Goal: Task Accomplishment & Management: Manage account settings

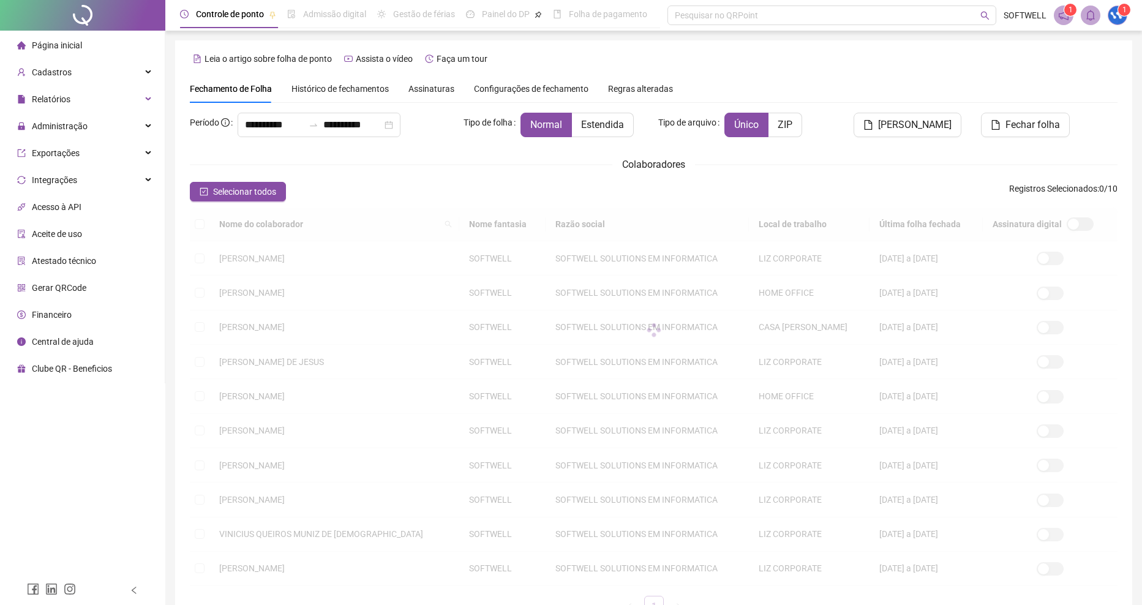
type input "**********"
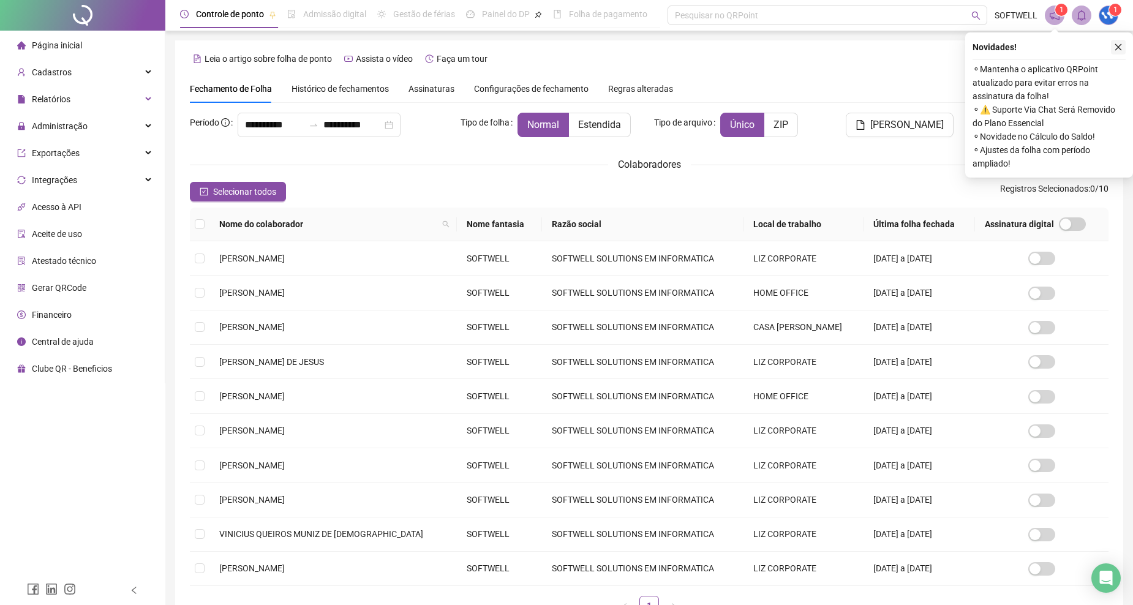
click at [1117, 47] on icon "close" at bounding box center [1118, 47] width 7 height 7
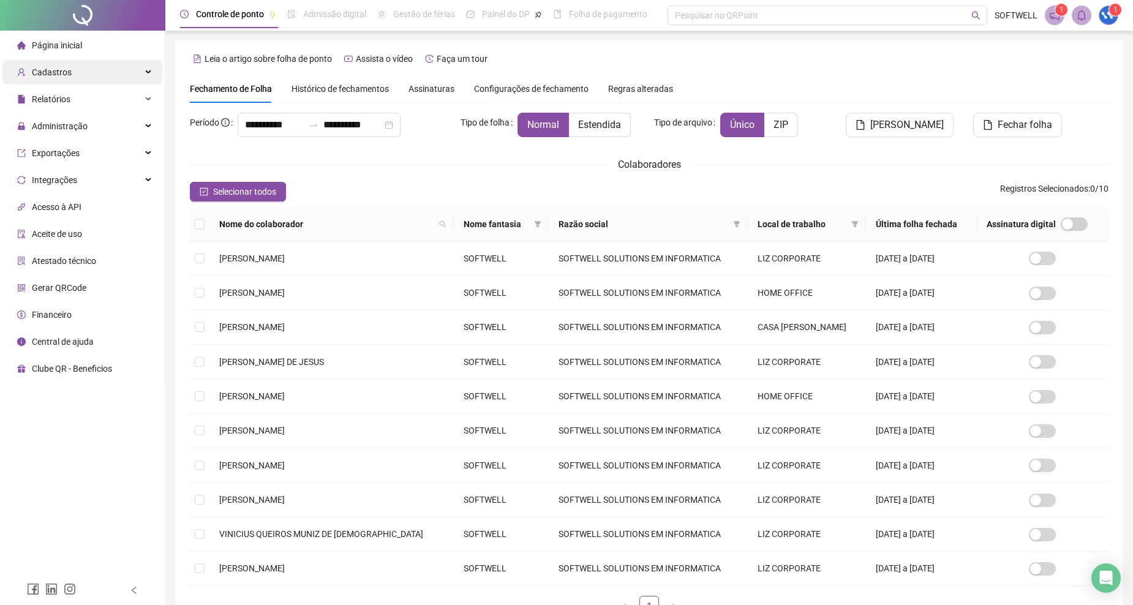
click at [128, 73] on div "Cadastros" at bounding box center [82, 72] width 160 height 24
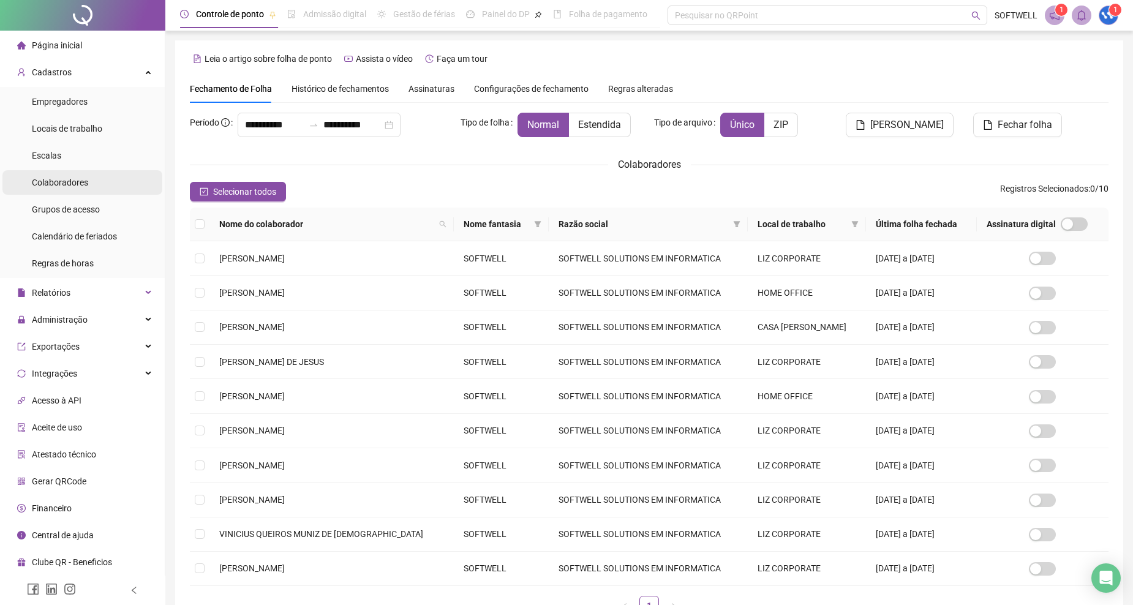
click at [75, 171] on div "Colaboradores" at bounding box center [60, 182] width 56 height 24
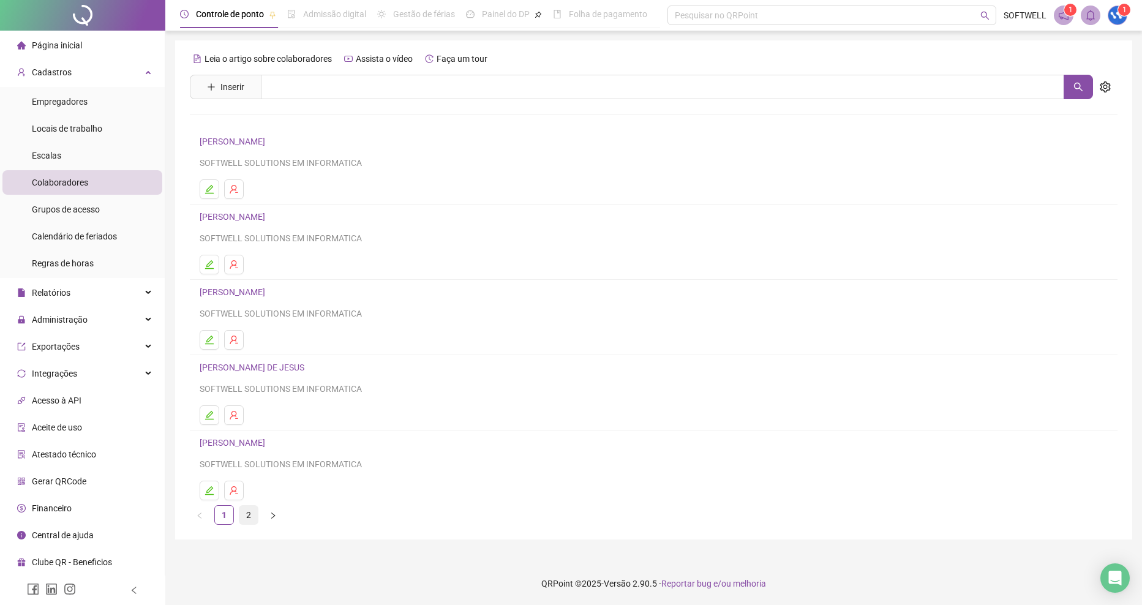
click at [243, 513] on link "2" at bounding box center [248, 515] width 18 height 18
click at [209, 339] on icon "edit" at bounding box center [209, 340] width 10 height 10
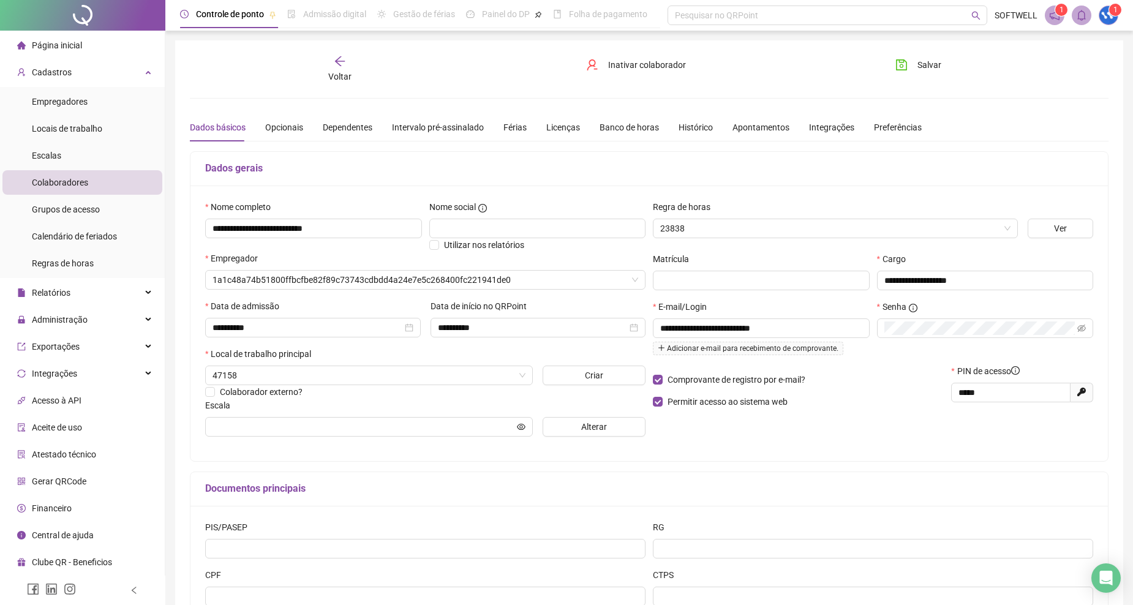
type input "**********"
click at [554, 129] on div "Licenças" at bounding box center [563, 127] width 34 height 13
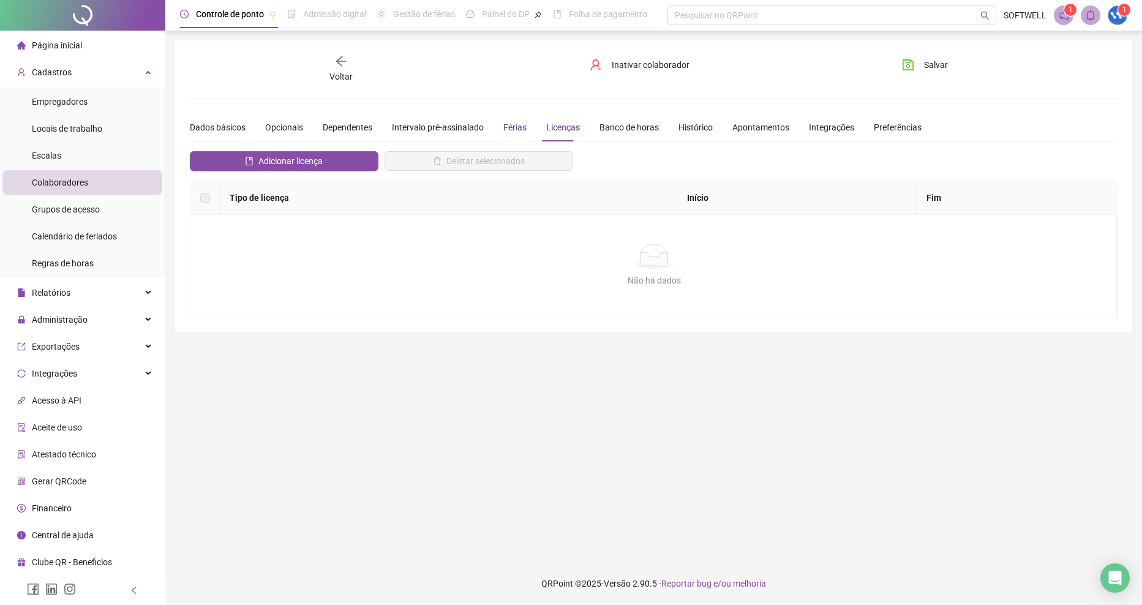
click at [515, 127] on div "Férias" at bounding box center [514, 127] width 23 height 13
click at [415, 127] on div "Intervalo pré-assinalado" at bounding box center [438, 127] width 92 height 13
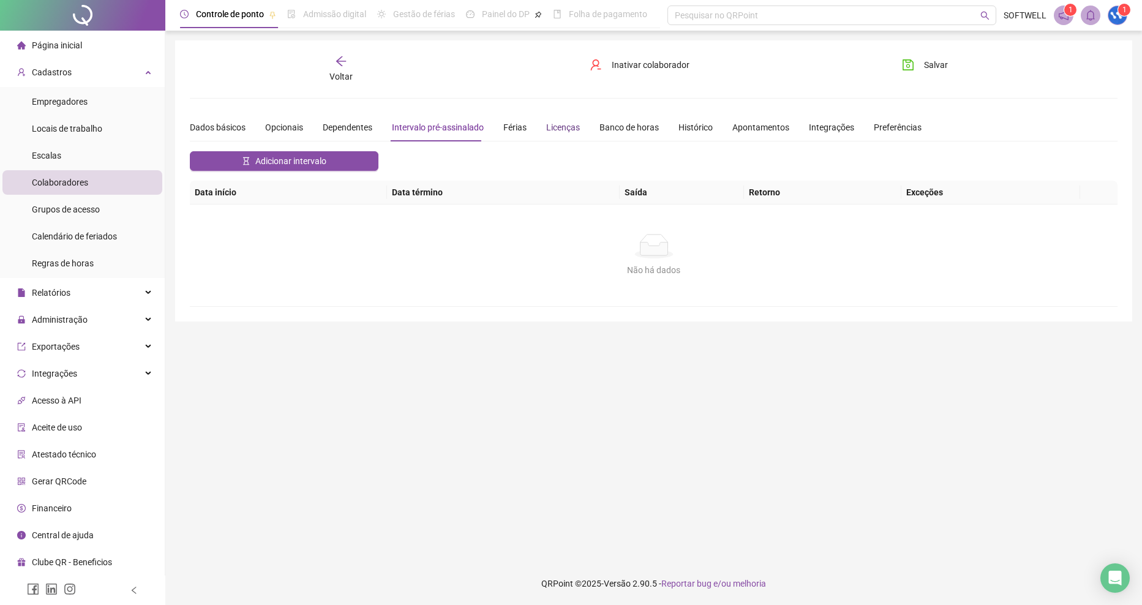
click at [555, 129] on div "Licenças" at bounding box center [563, 127] width 34 height 13
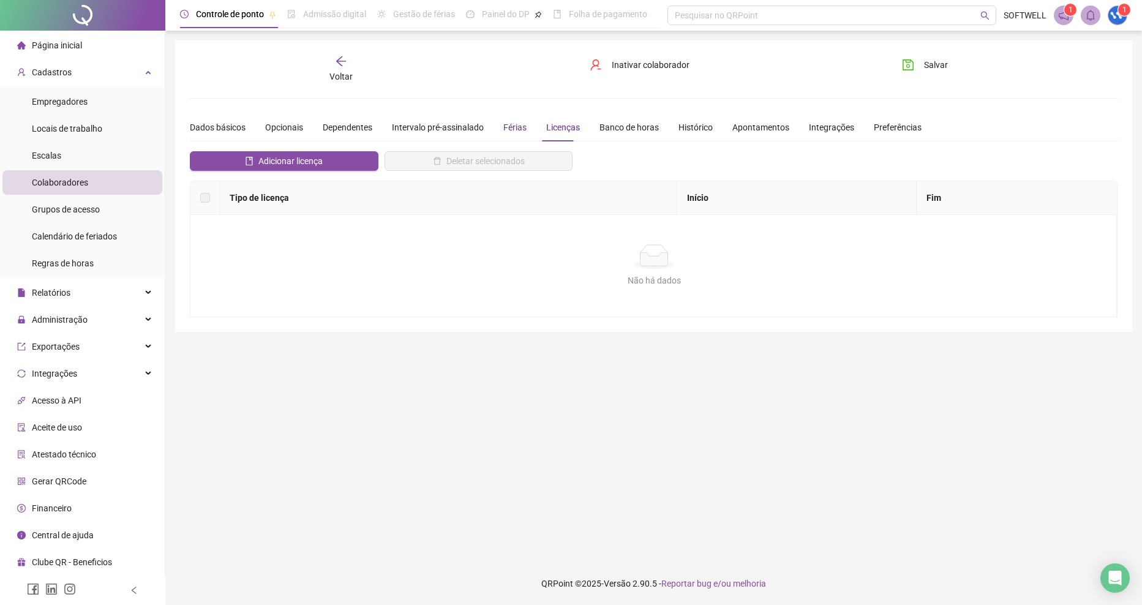
click at [509, 124] on div "Férias" at bounding box center [514, 127] width 23 height 13
click at [279, 130] on div "Opcionais" at bounding box center [284, 127] width 38 height 13
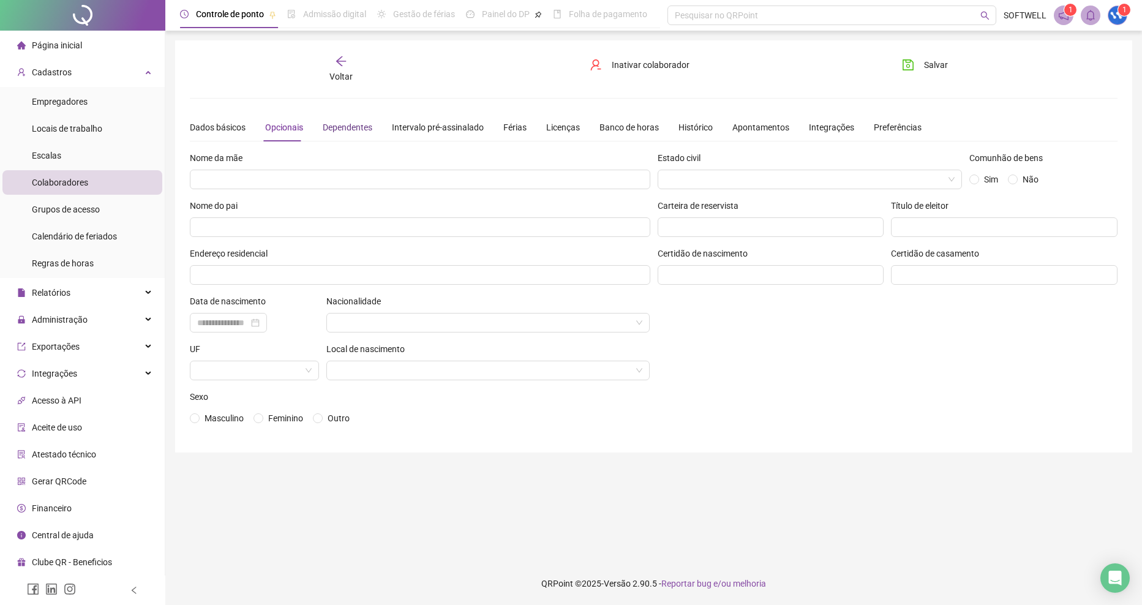
click at [357, 127] on div "Dependentes" at bounding box center [348, 127] width 50 height 13
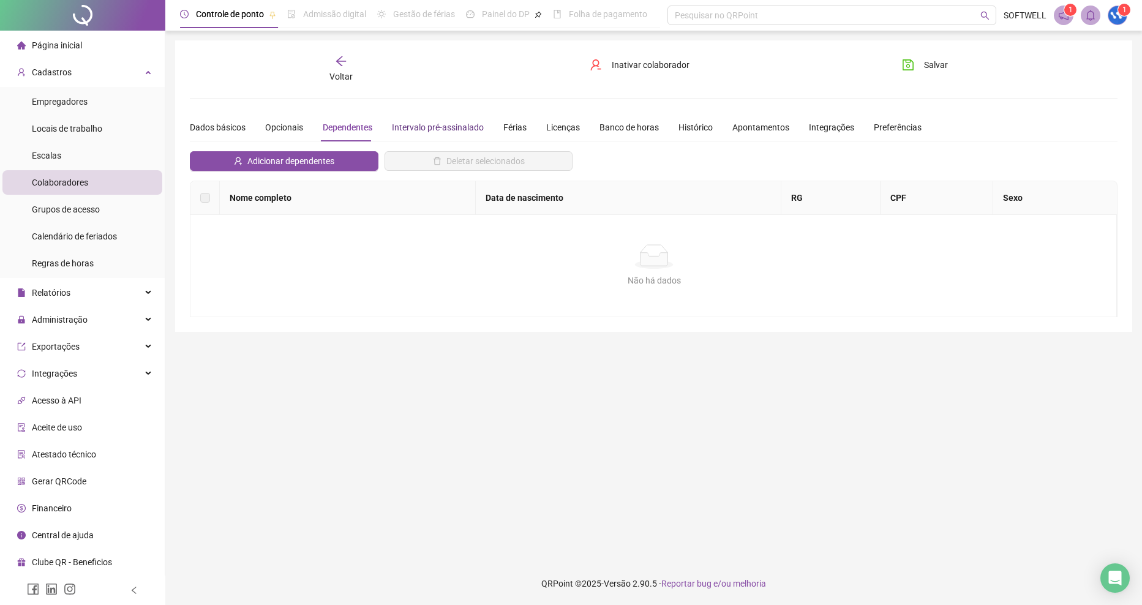
click at [454, 121] on div "Intervalo pré-assinalado" at bounding box center [438, 127] width 92 height 13
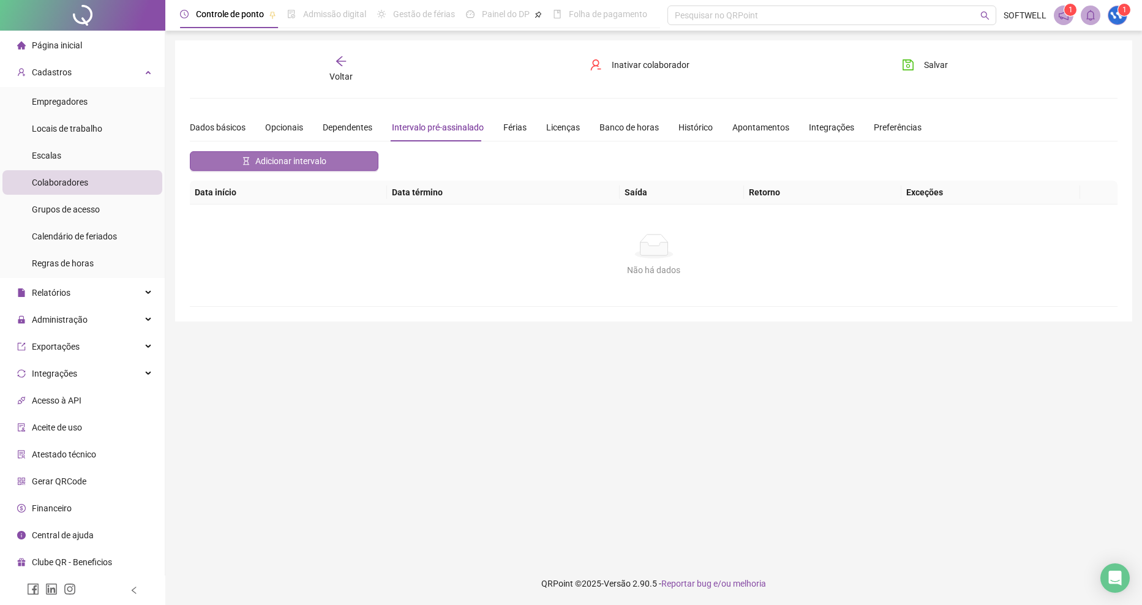
click at [343, 160] on button "Adicionar intervalo" at bounding box center [284, 161] width 189 height 20
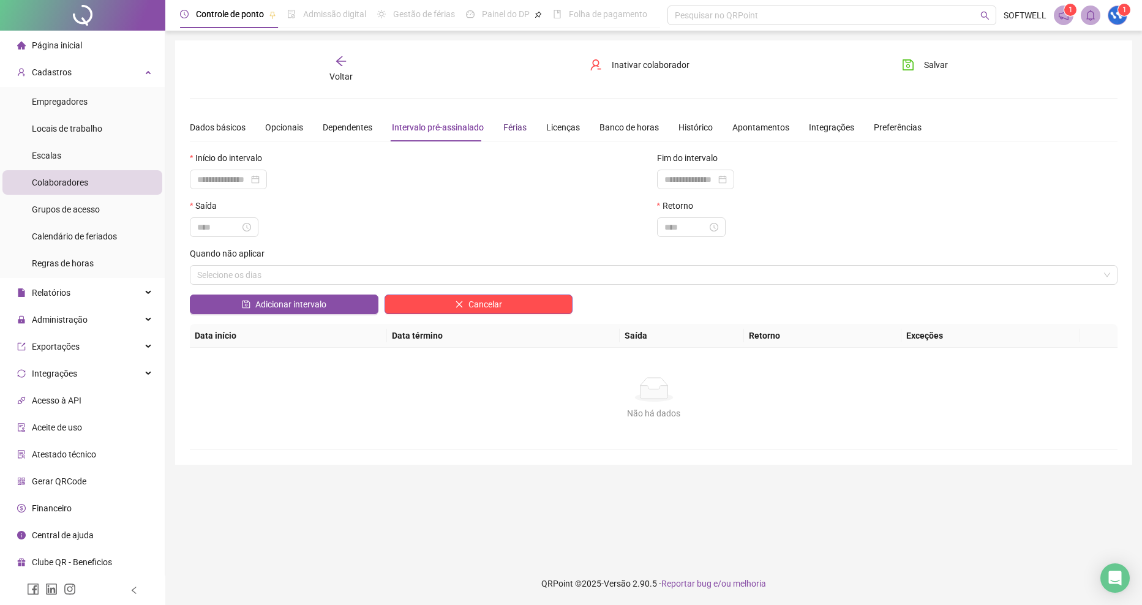
click at [515, 132] on div "Férias" at bounding box center [514, 127] width 23 height 13
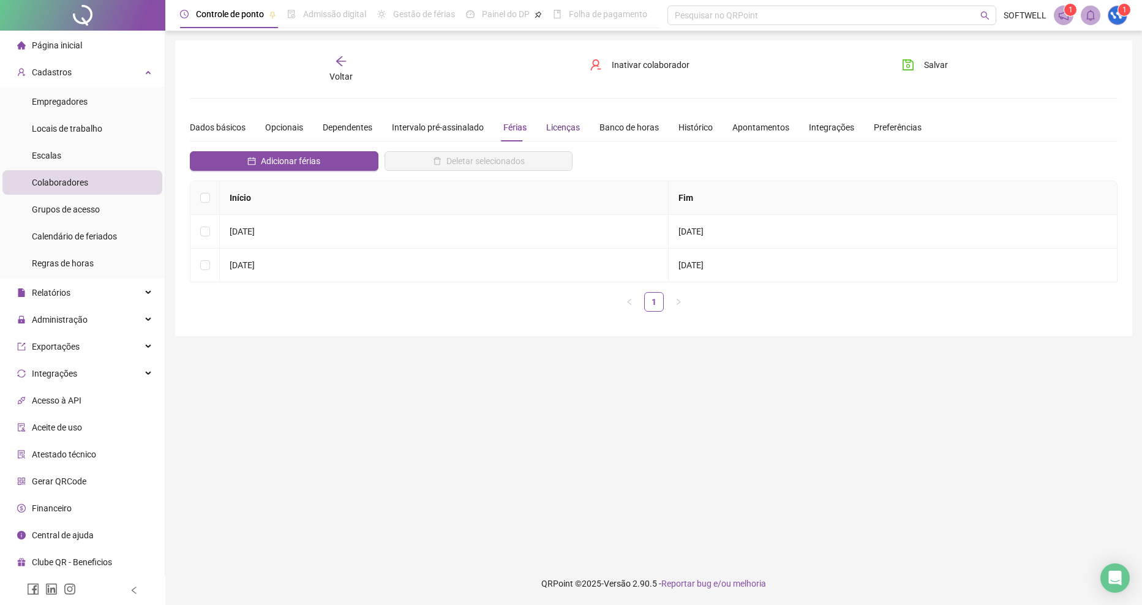
click at [558, 127] on div "Licenças" at bounding box center [563, 127] width 34 height 13
click at [534, 243] on div "Não há dados Não há dados" at bounding box center [653, 266] width 927 height 102
click at [336, 52] on div "**********" at bounding box center [653, 185] width 957 height 291
click at [340, 64] on icon "arrow-left" at bounding box center [341, 61] width 10 height 10
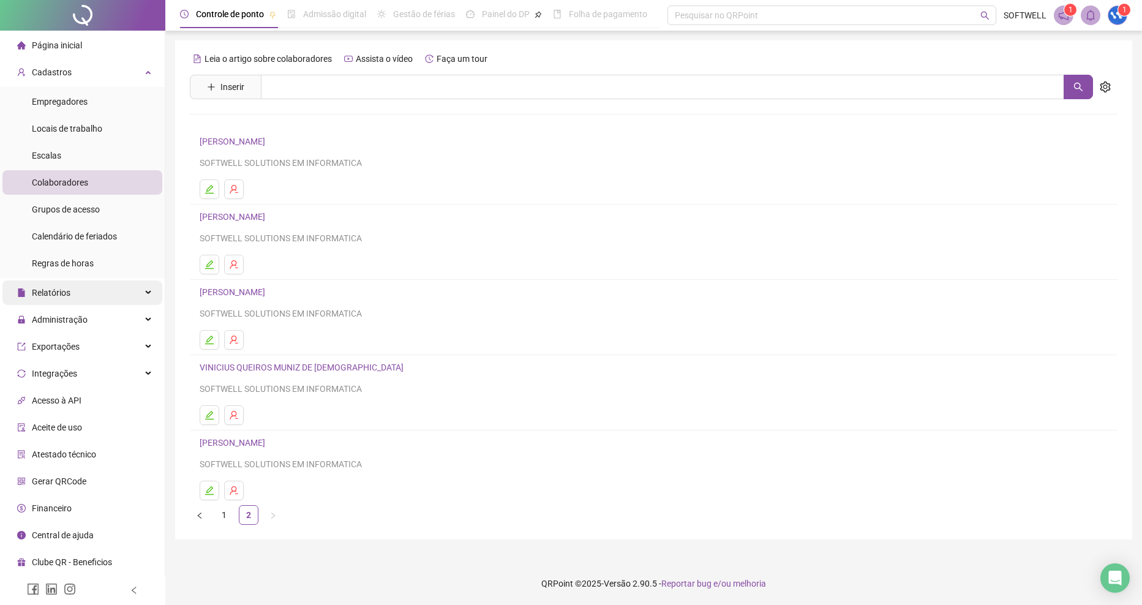
click at [114, 304] on div "Relatórios" at bounding box center [82, 292] width 160 height 24
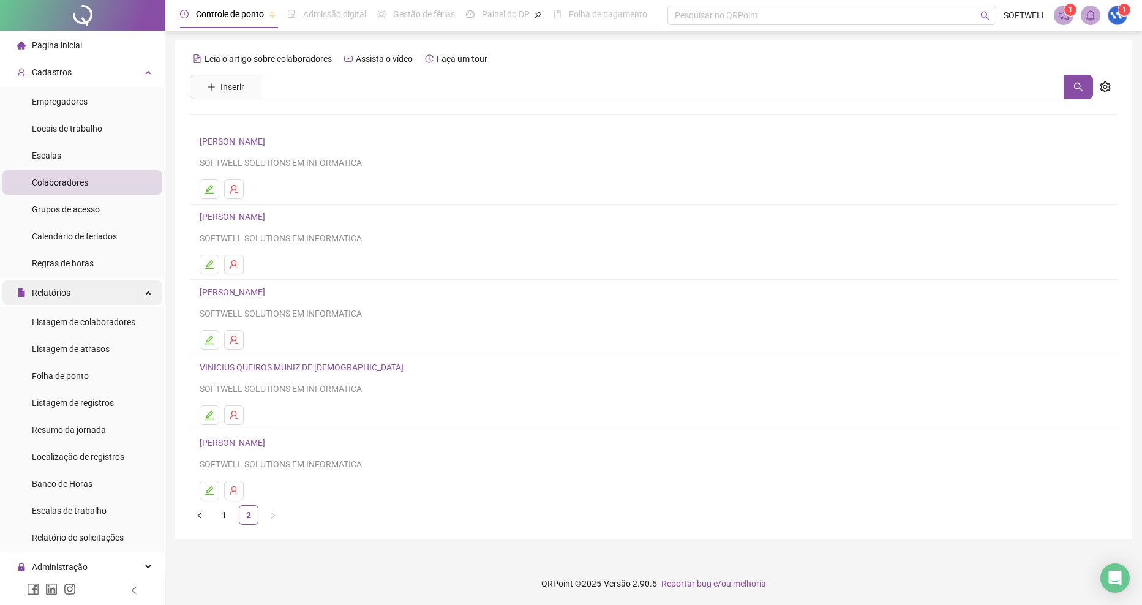
click at [123, 291] on div "Relatórios" at bounding box center [82, 292] width 160 height 24
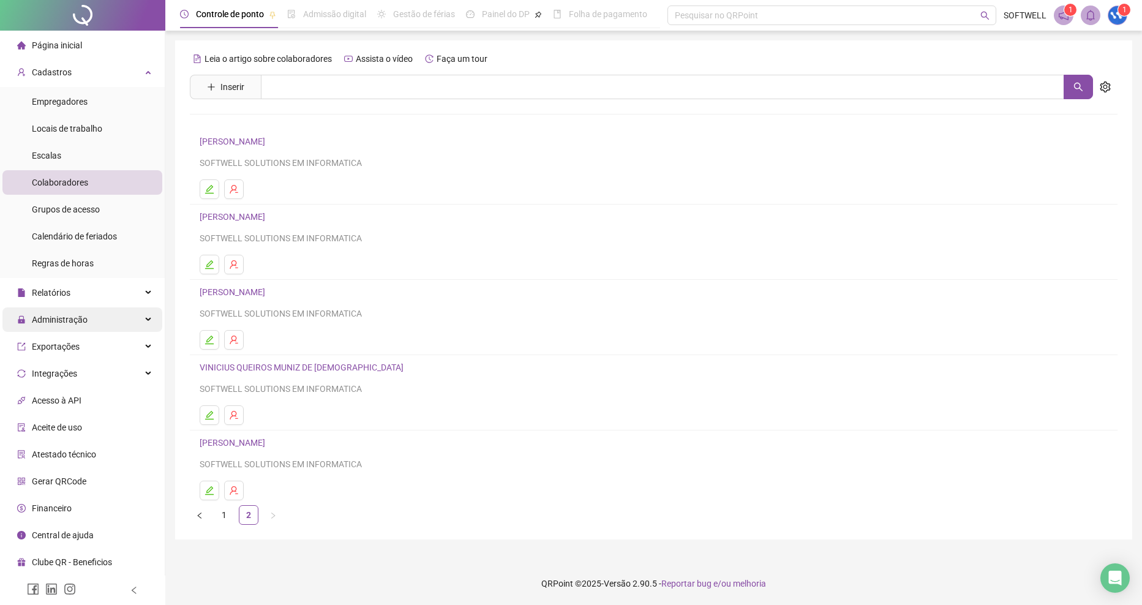
click at [118, 328] on div "Administração" at bounding box center [82, 319] width 160 height 24
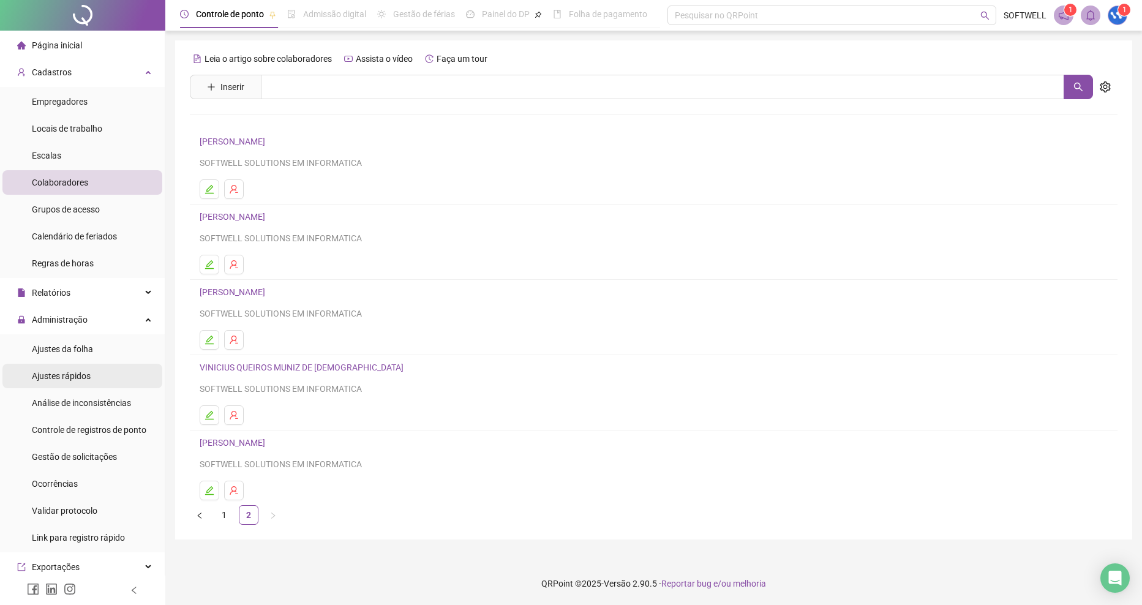
click at [96, 372] on li "Ajustes rápidos" at bounding box center [82, 376] width 160 height 24
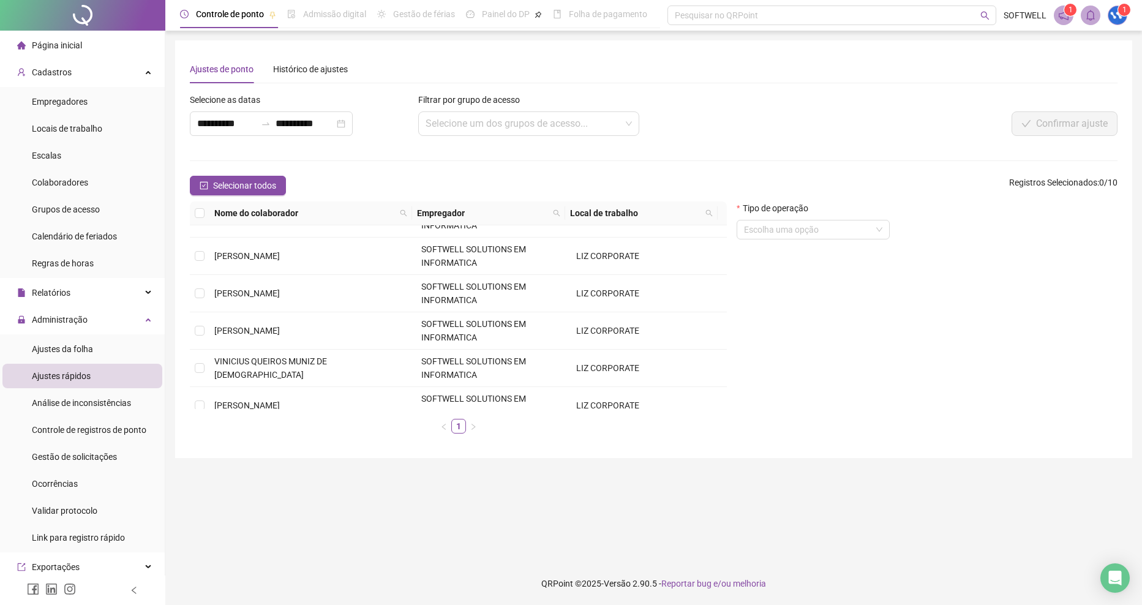
scroll to position [190, 0]
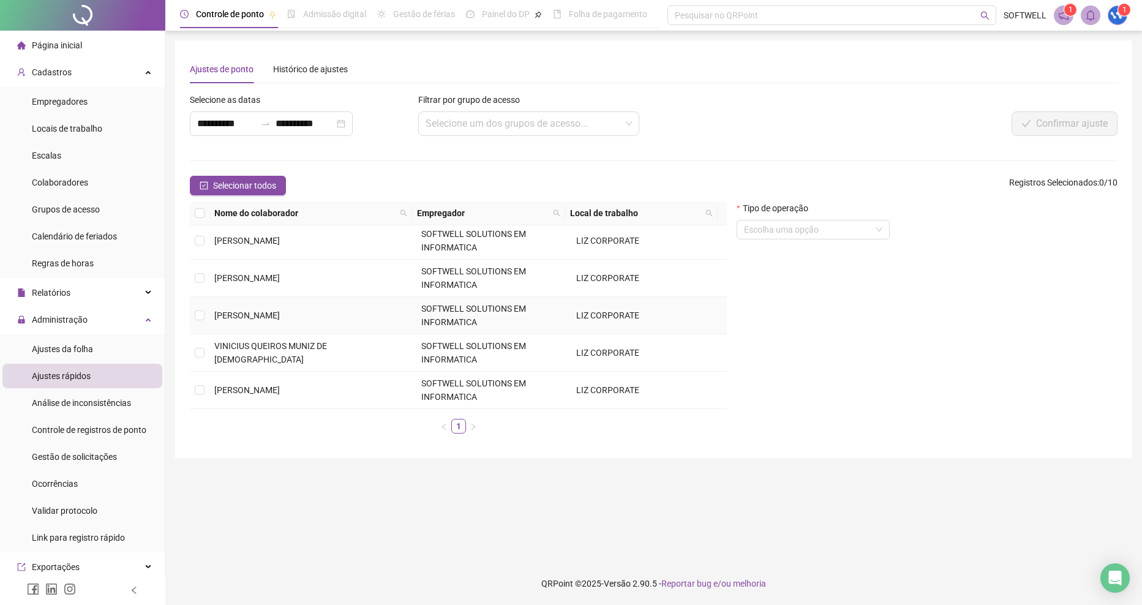
click at [206, 314] on td at bounding box center [200, 315] width 20 height 37
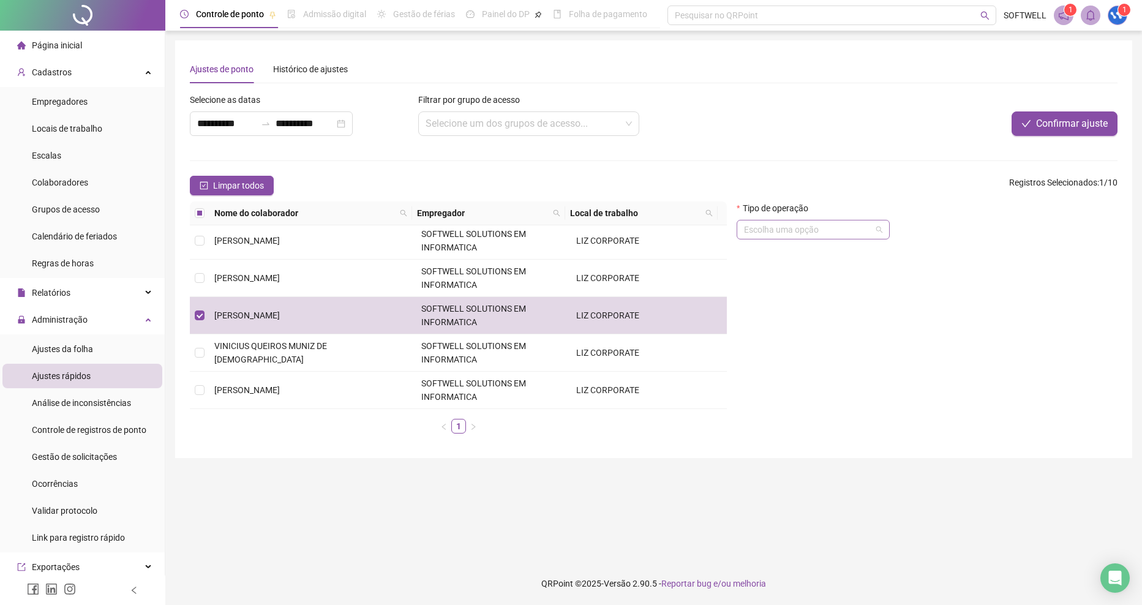
click at [879, 234] on span at bounding box center [813, 229] width 138 height 18
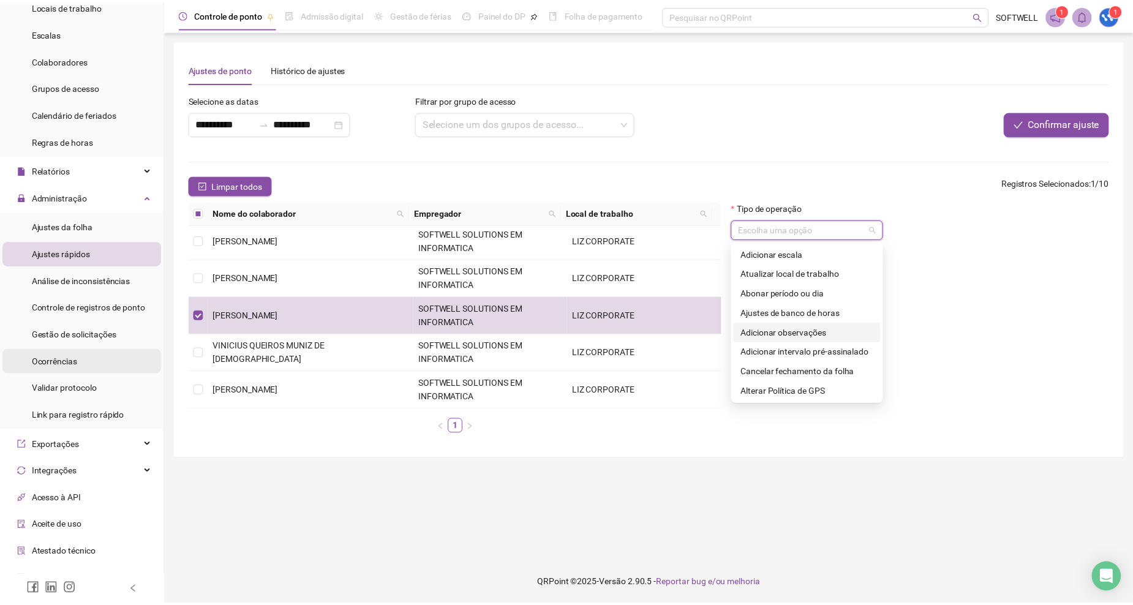
scroll to position [0, 0]
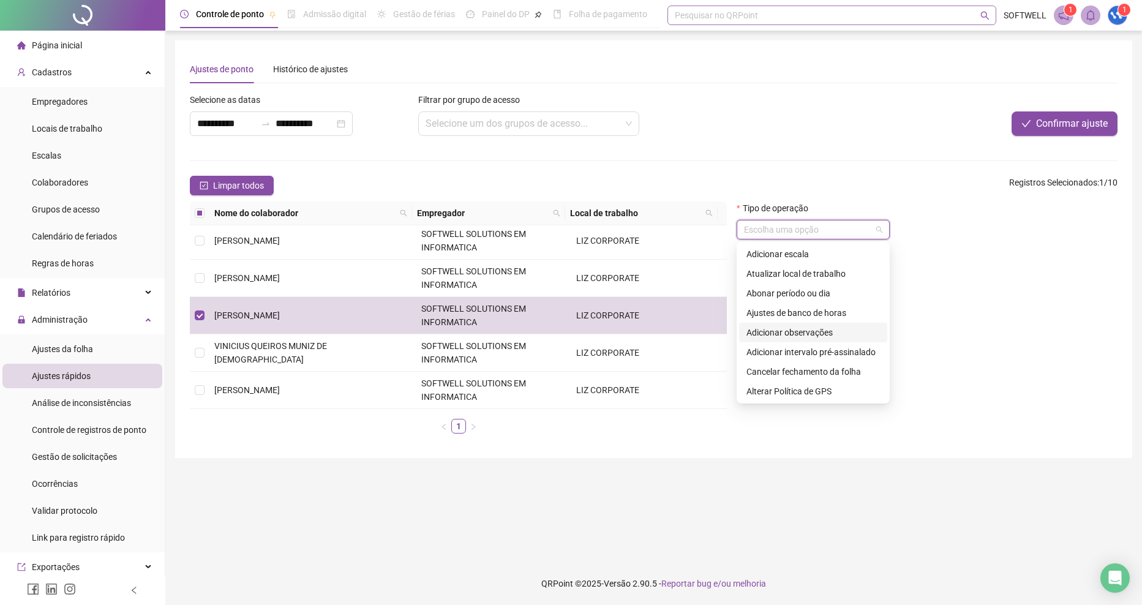
click at [784, 13] on div "Pesquisar no QRPoint" at bounding box center [831, 16] width 329 height 20
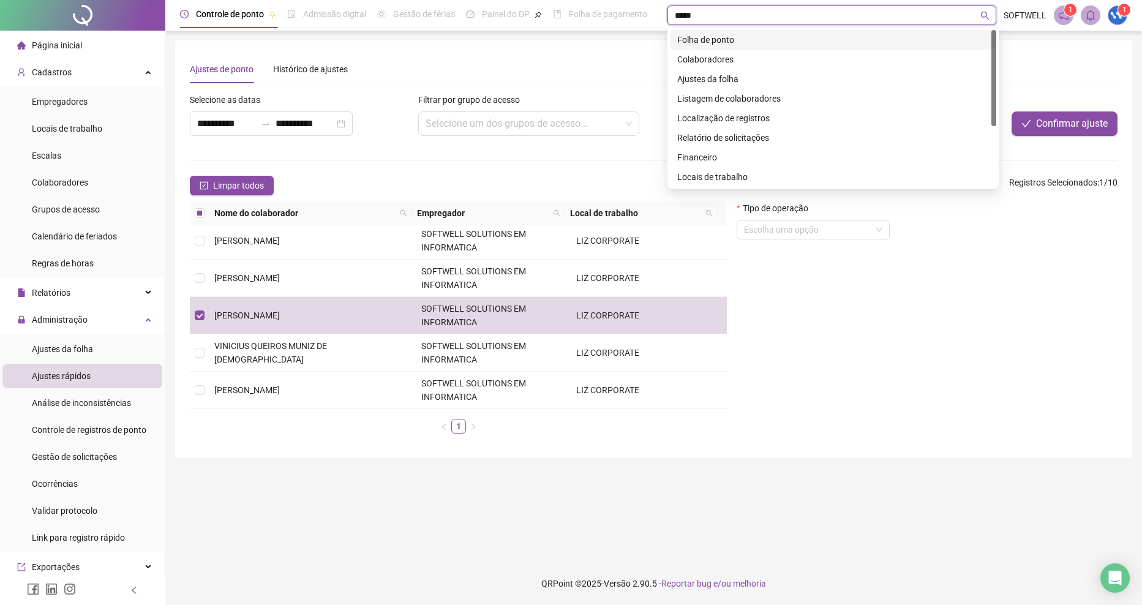
type input "*****"
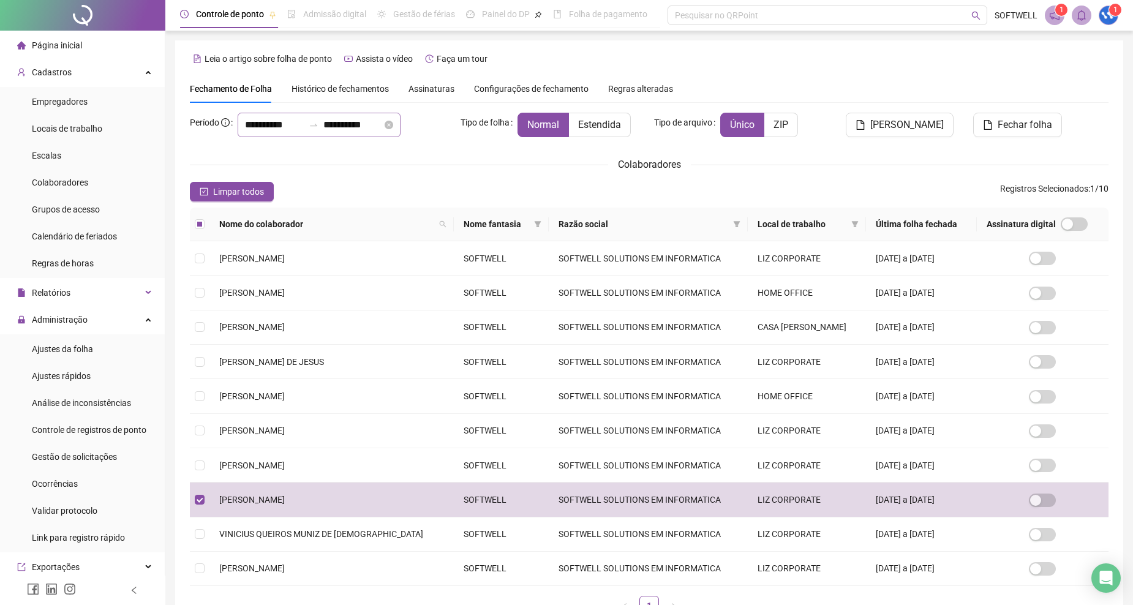
click at [318, 127] on icon "swap-right" at bounding box center [314, 125] width 10 height 10
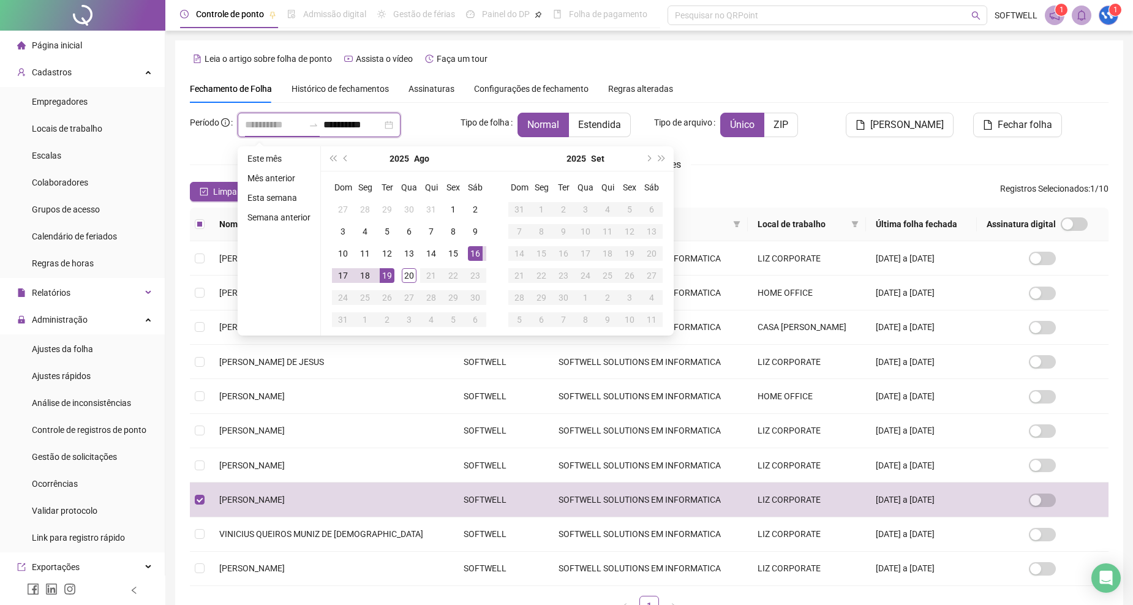
type input "**********"
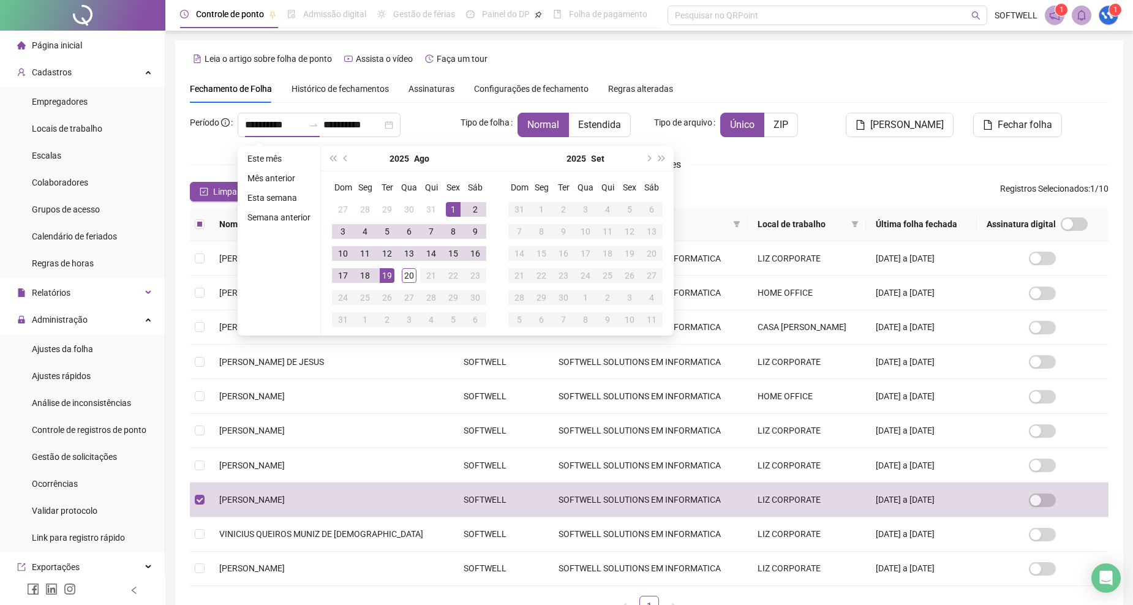
click at [711, 165] on div "Colaboradores" at bounding box center [649, 164] width 918 height 15
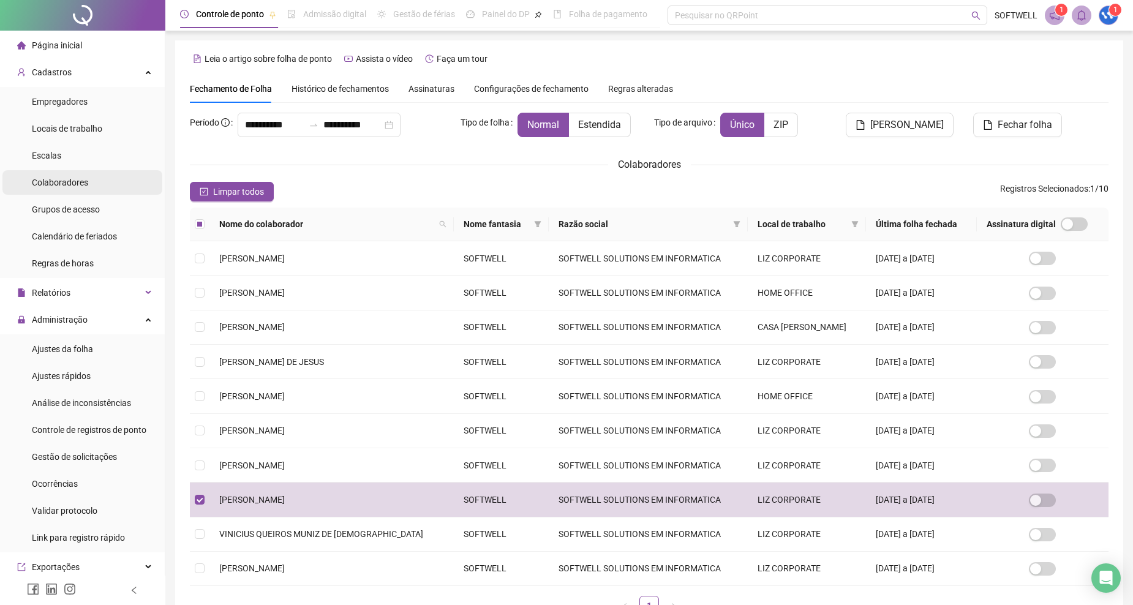
click at [104, 179] on li "Colaboradores" at bounding box center [82, 182] width 160 height 24
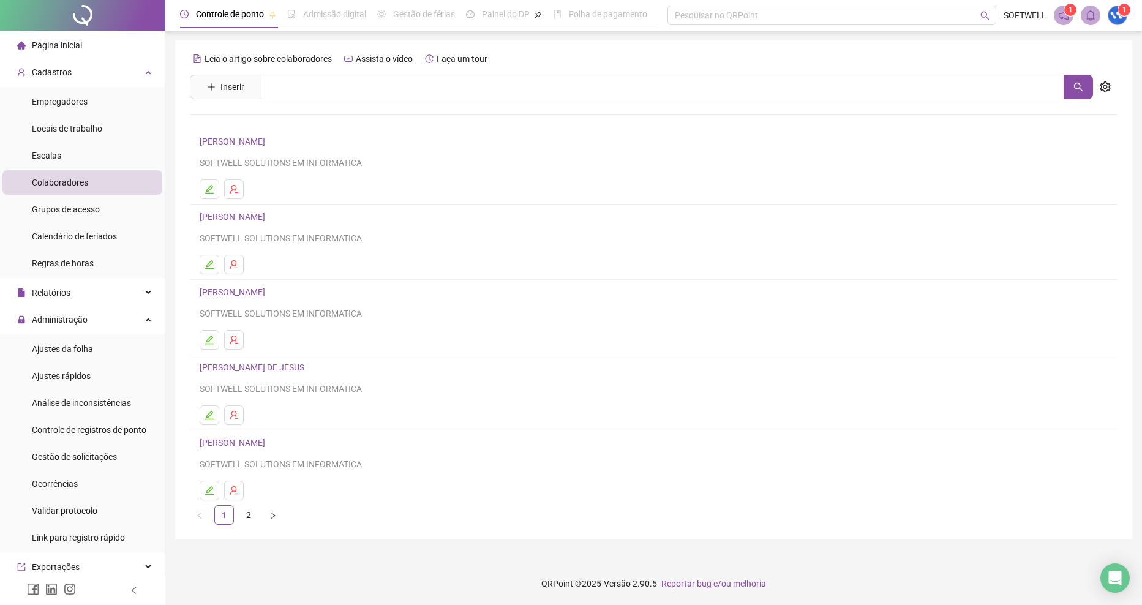
click at [244, 509] on link "2" at bounding box center [248, 515] width 18 height 18
click at [207, 336] on icon "edit" at bounding box center [209, 340] width 10 height 10
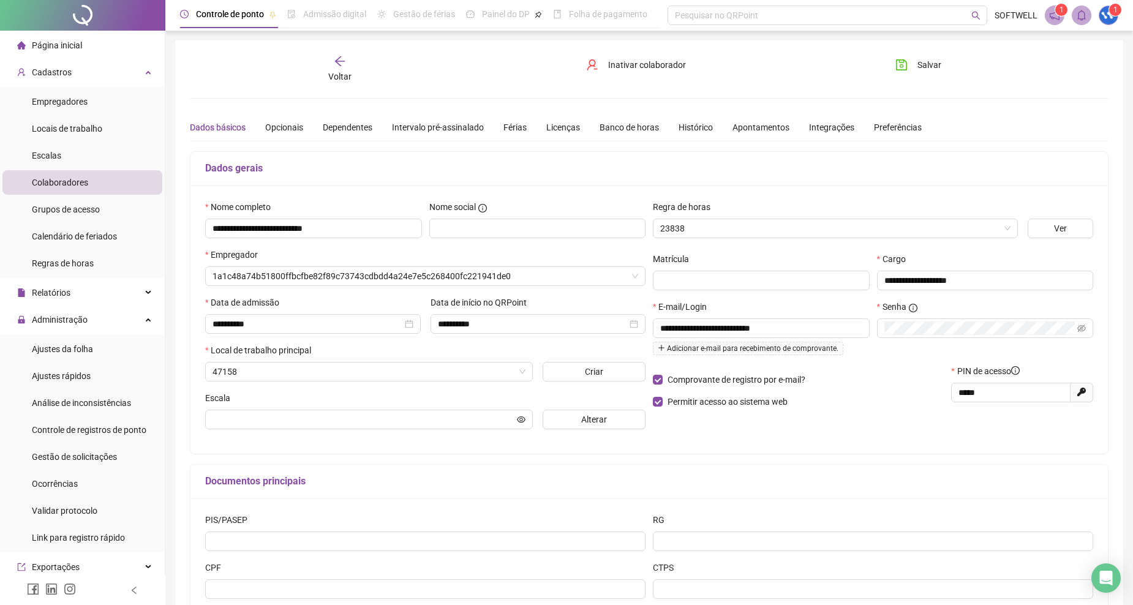
type input "**********"
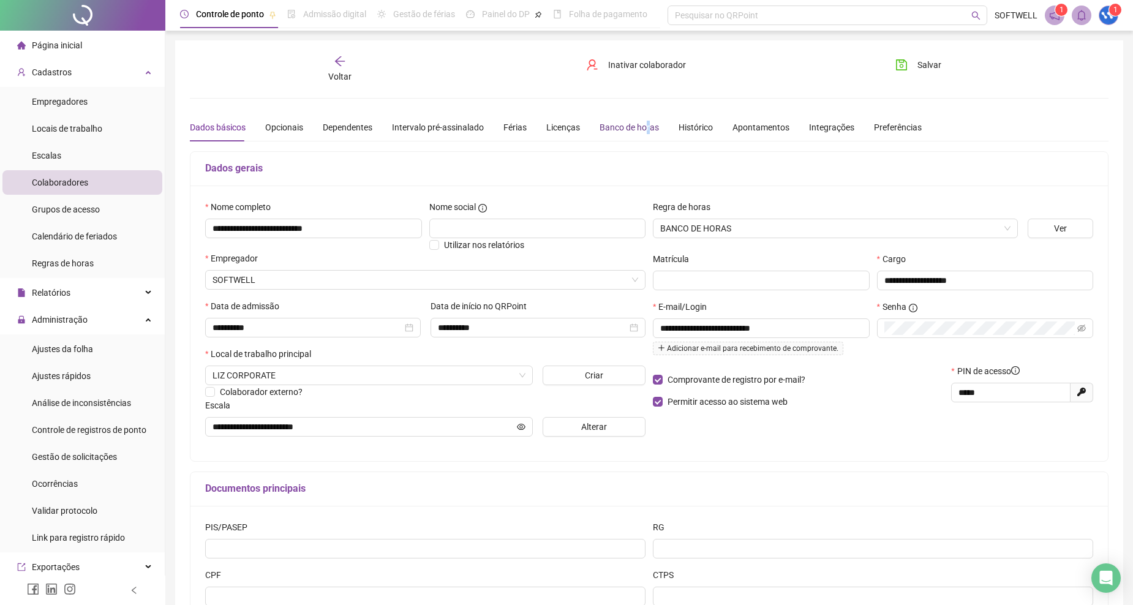
click at [637, 127] on div "Banco de horas" at bounding box center [628, 127] width 59 height 13
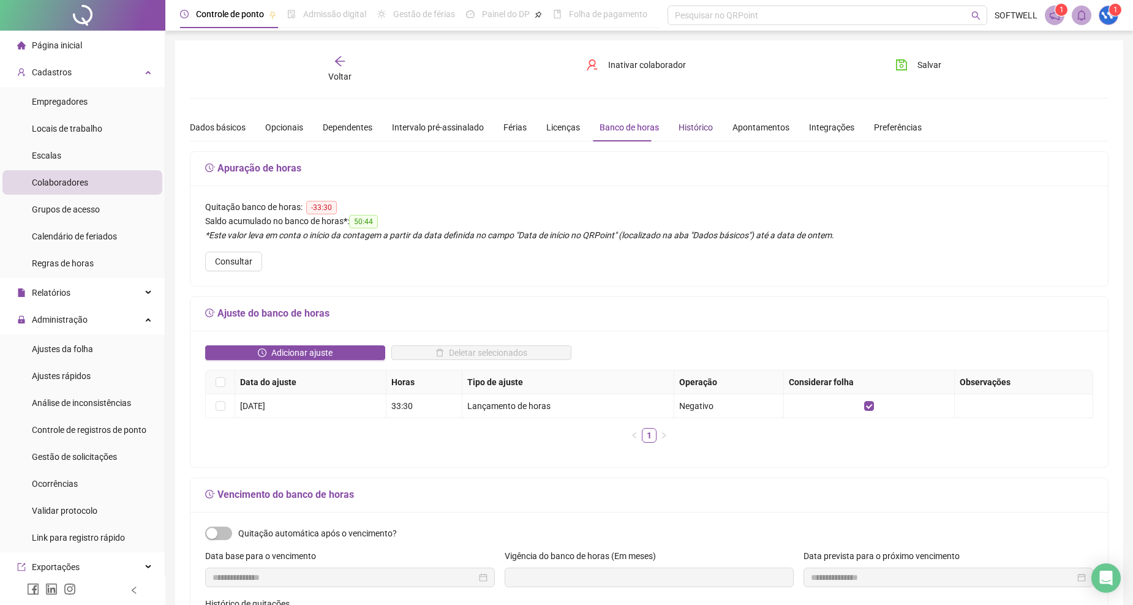
click at [697, 127] on div "Histórico" at bounding box center [695, 127] width 34 height 13
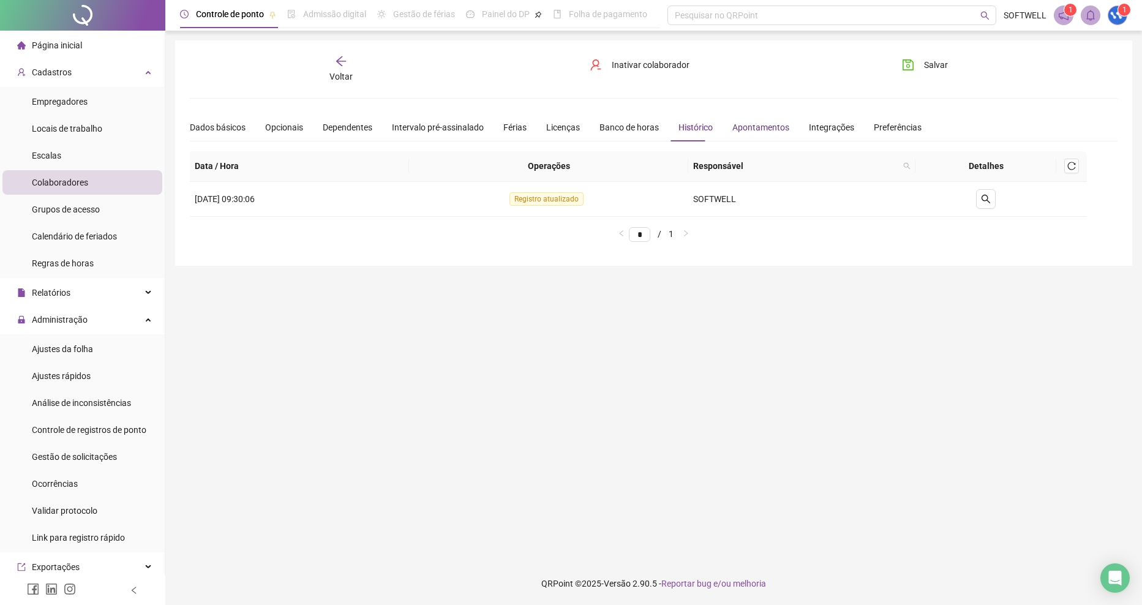
click at [749, 133] on div "Apontamentos" at bounding box center [760, 127] width 57 height 13
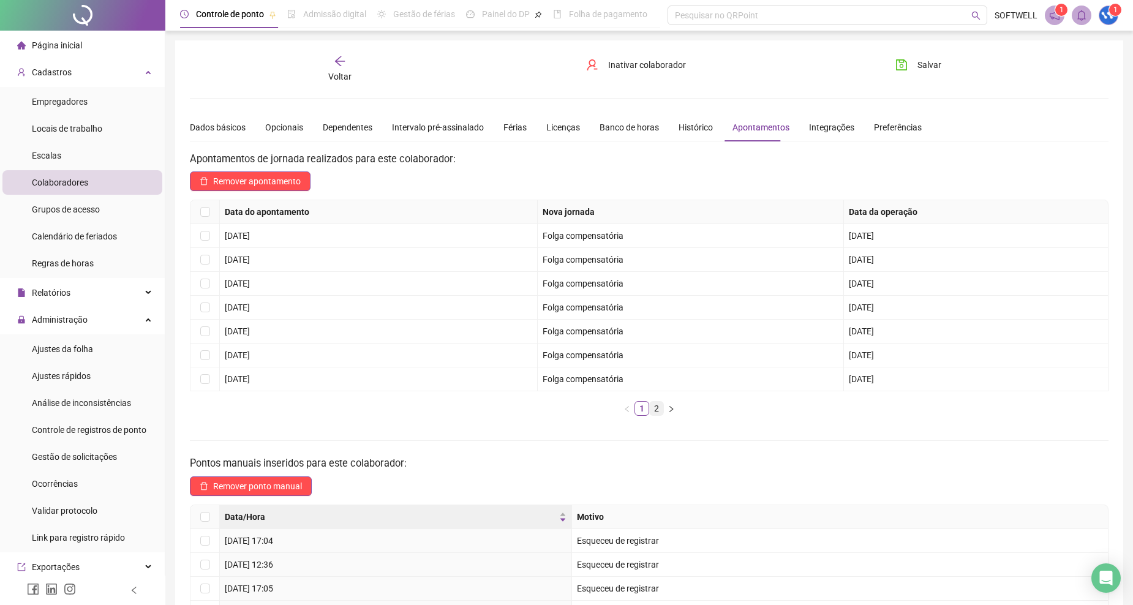
click at [662, 408] on link "2" at bounding box center [656, 408] width 13 height 13
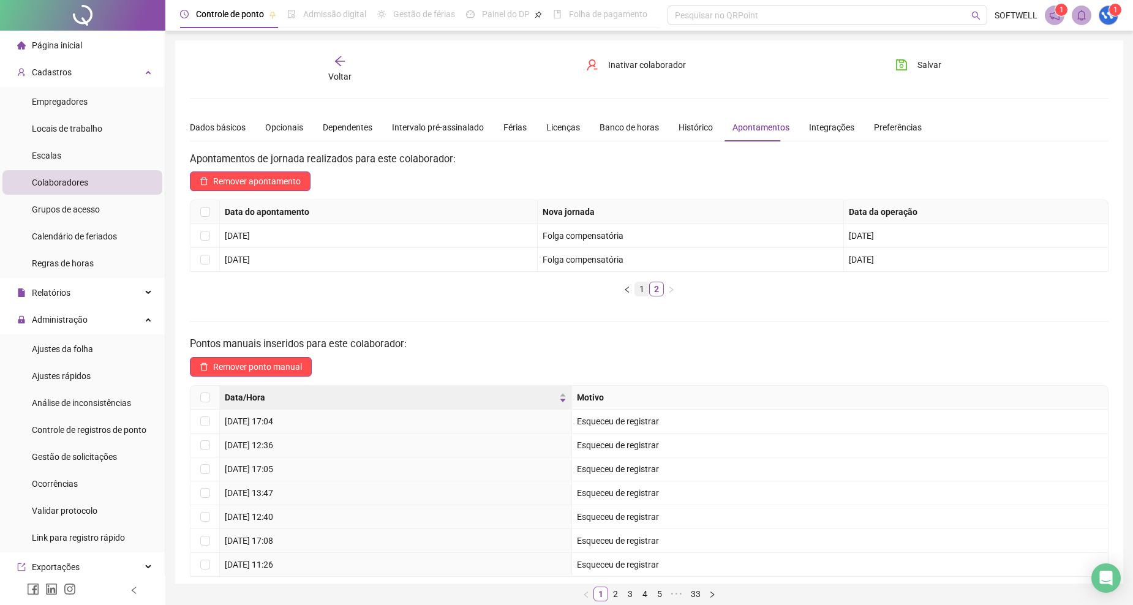
click at [638, 290] on link "1" at bounding box center [641, 288] width 13 height 13
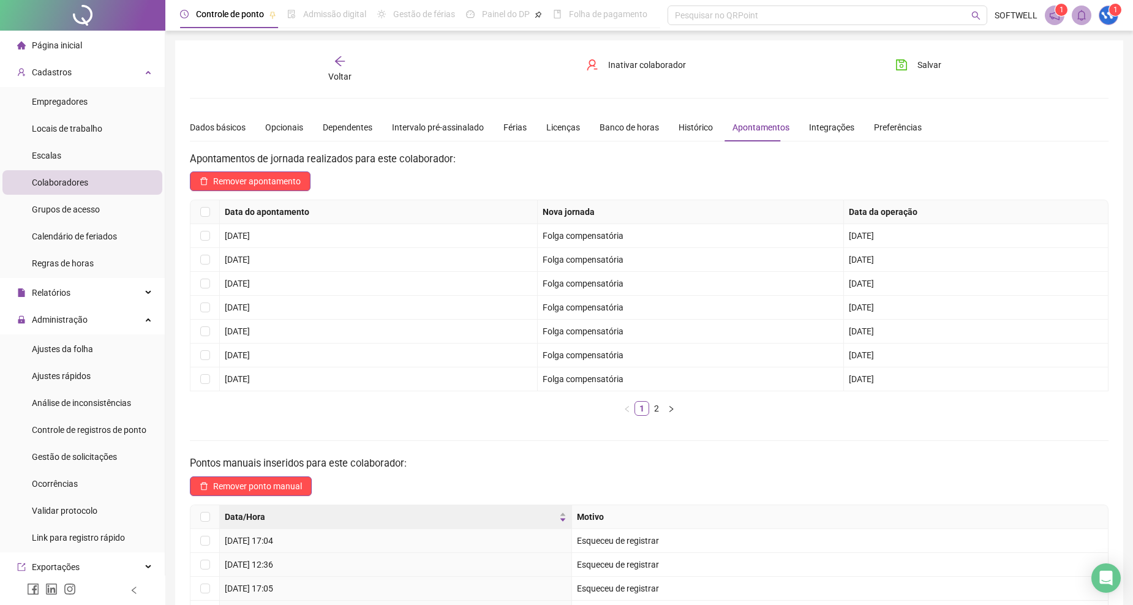
click at [392, 159] on h3 "Apontamentos de jornada realizados para este colaborador:" at bounding box center [649, 159] width 918 height 16
click at [730, 10] on div "Pesquisar no QRPoint" at bounding box center [827, 16] width 320 height 20
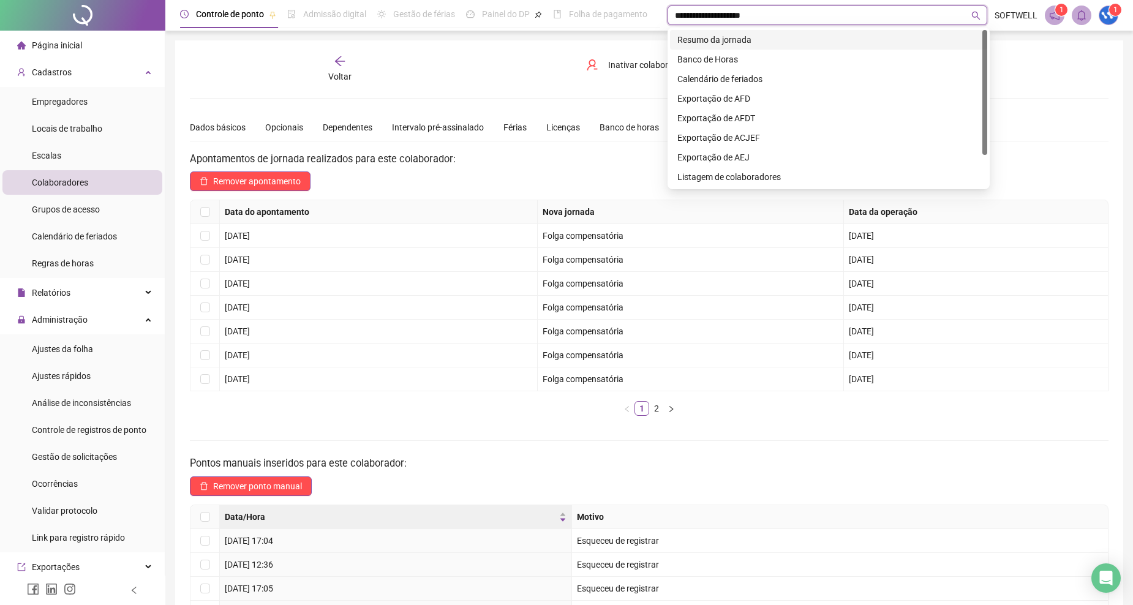
type input "**********"
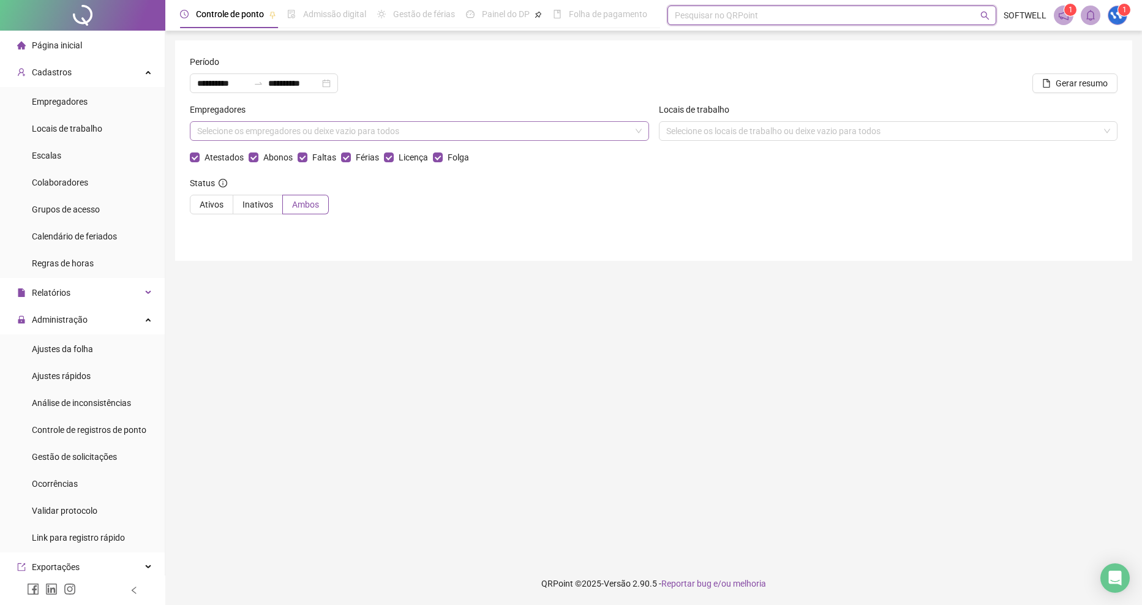
click at [634, 135] on div "Selecione os empregadores ou deixe vazio para todos" at bounding box center [419, 131] width 459 height 20
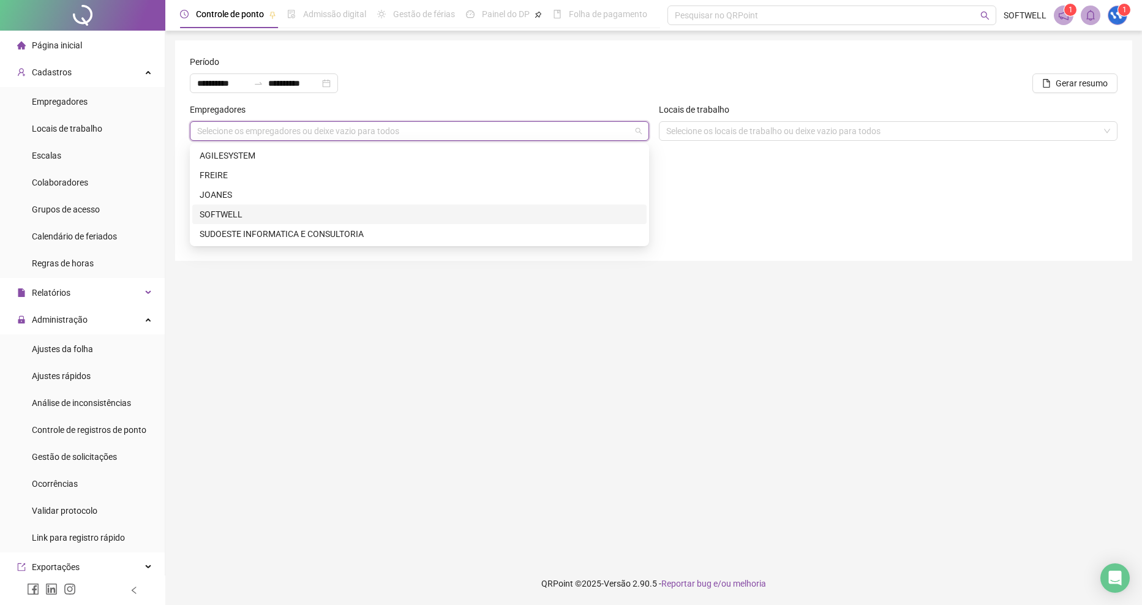
click at [272, 208] on div "SOFTWELL" at bounding box center [420, 214] width 440 height 13
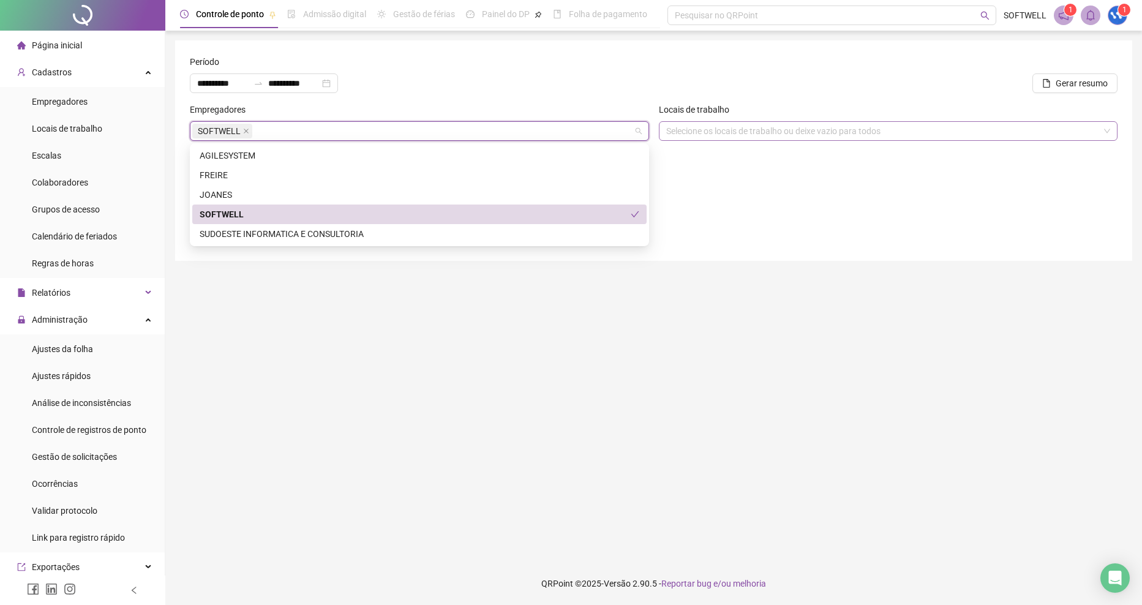
click at [815, 137] on div "Selecione os locais de trabalho ou deixe vazio para todos" at bounding box center [888, 131] width 459 height 20
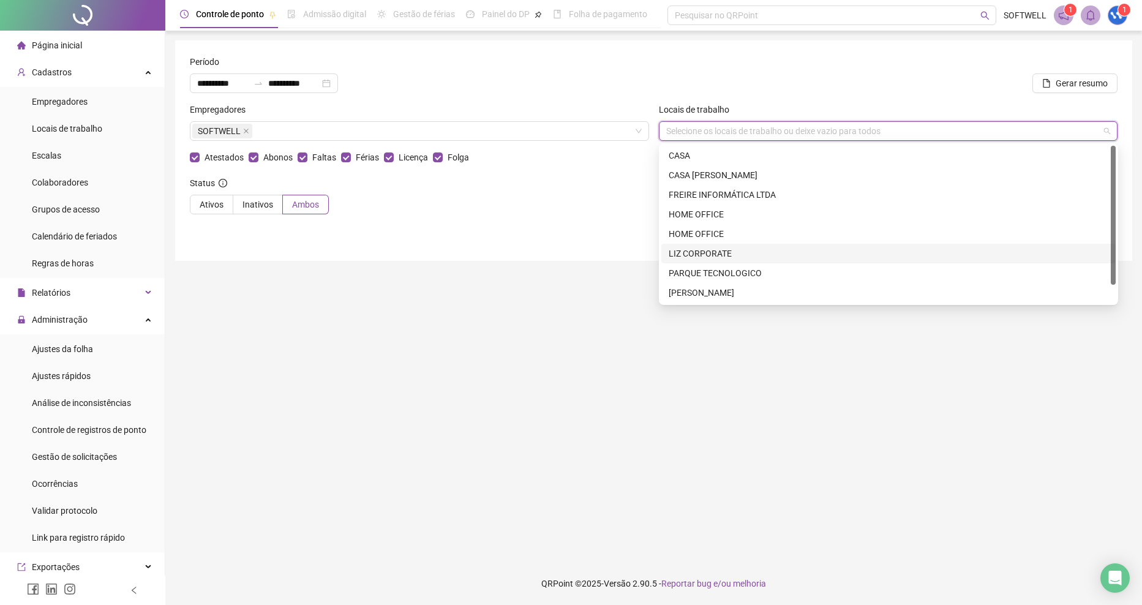
click at [753, 256] on div "LIZ CORPORATE" at bounding box center [889, 253] width 440 height 13
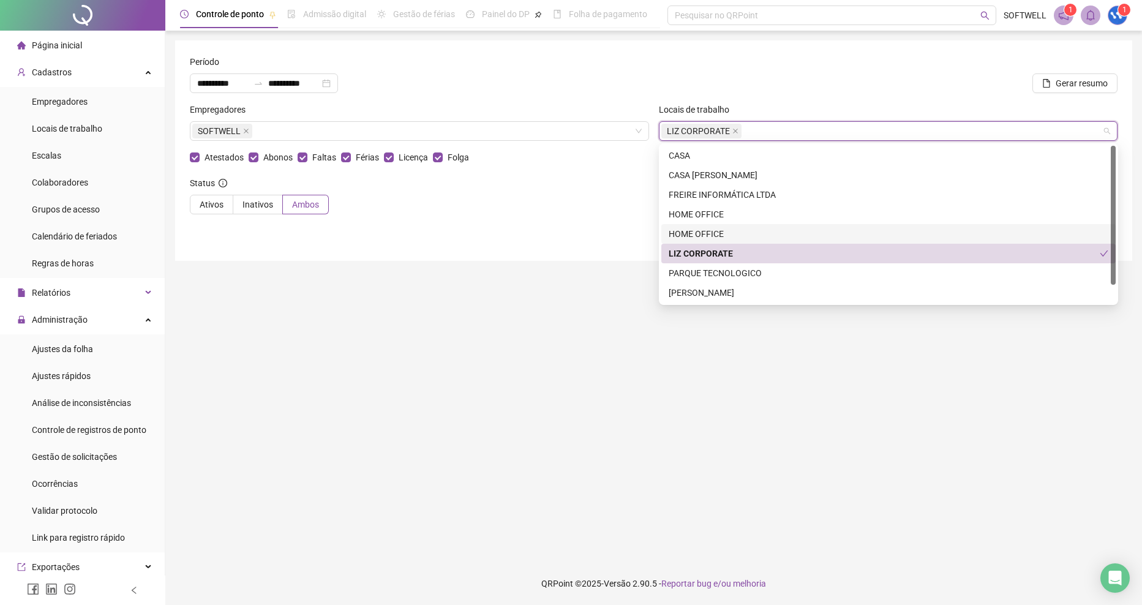
click at [456, 234] on div "**********" at bounding box center [653, 150] width 957 height 220
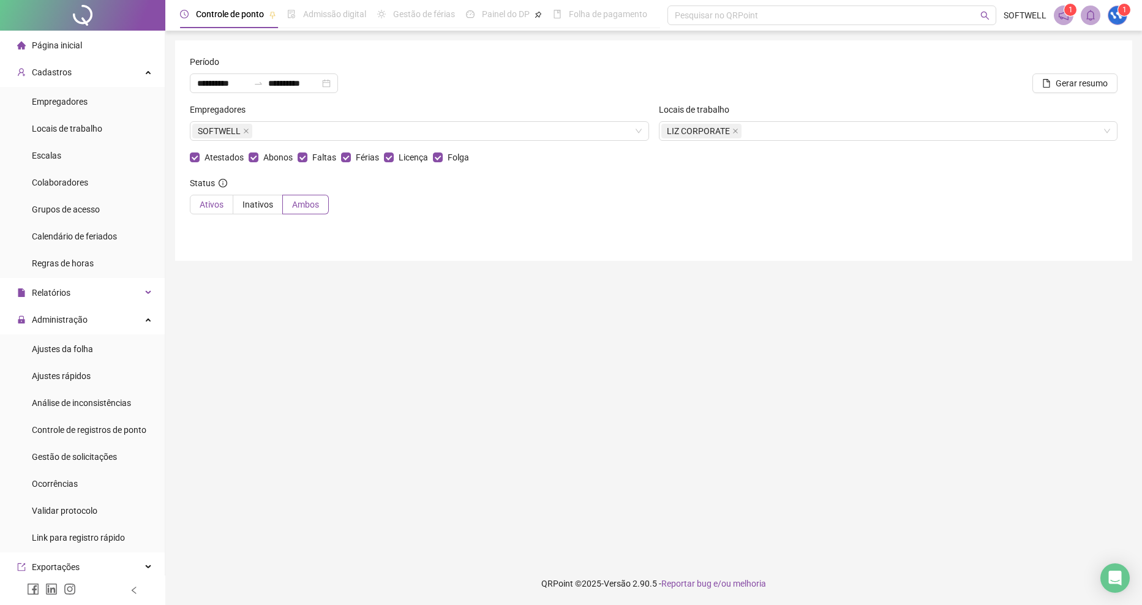
click at [212, 210] on label "Ativos" at bounding box center [211, 205] width 43 height 20
click at [105, 234] on span "Calendário de feriados" at bounding box center [74, 236] width 85 height 10
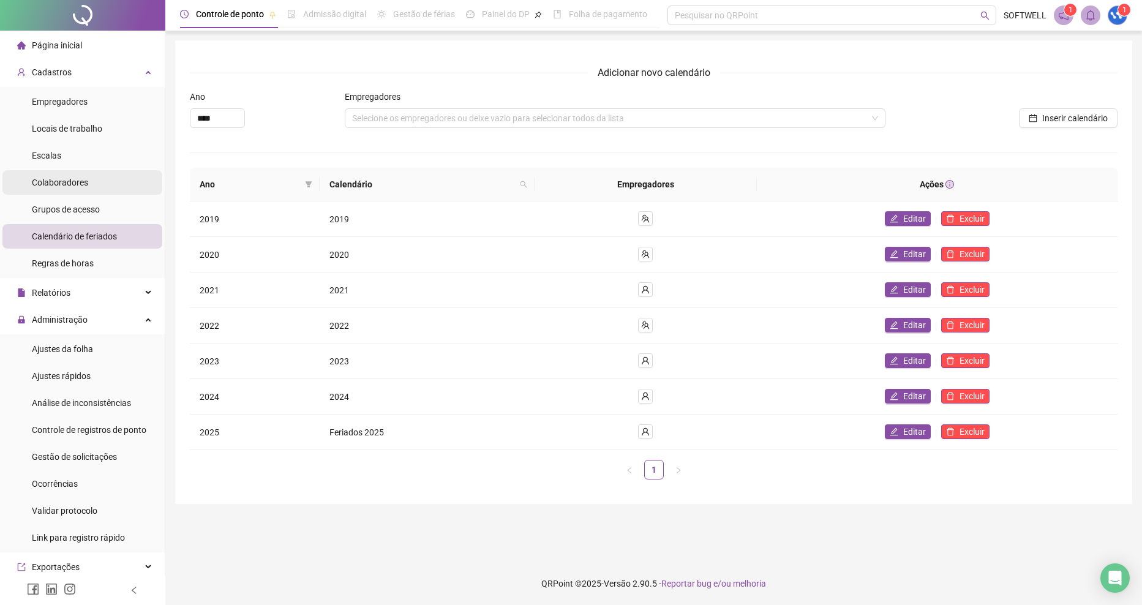
click at [83, 183] on span "Colaboradores" at bounding box center [60, 183] width 56 height 10
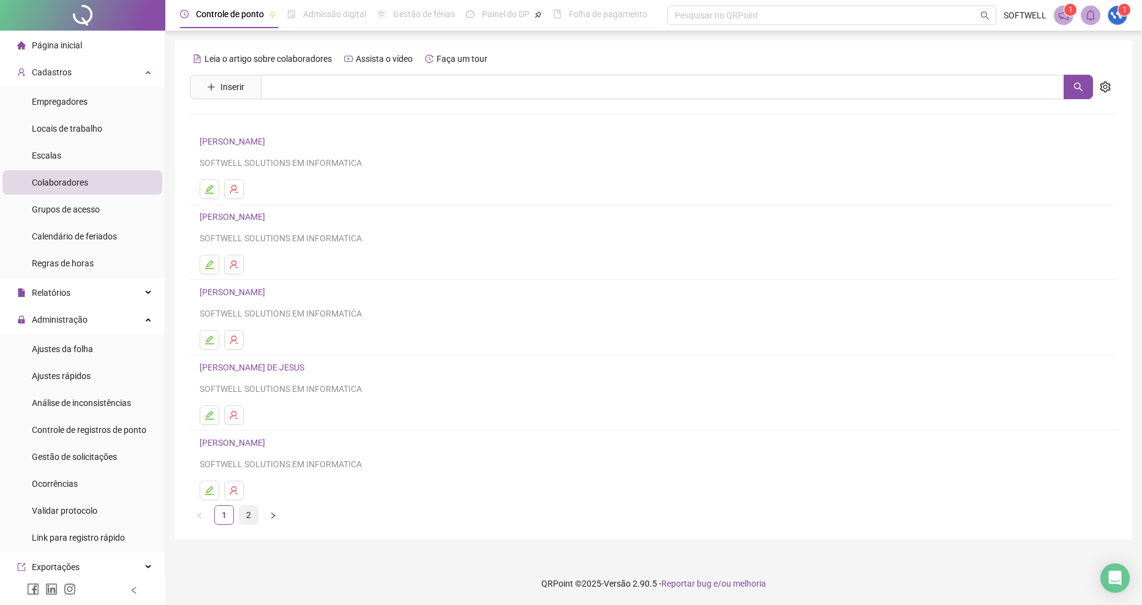
click at [247, 512] on link "2" at bounding box center [248, 515] width 18 height 18
click at [214, 337] on button "button" at bounding box center [210, 340] width 20 height 20
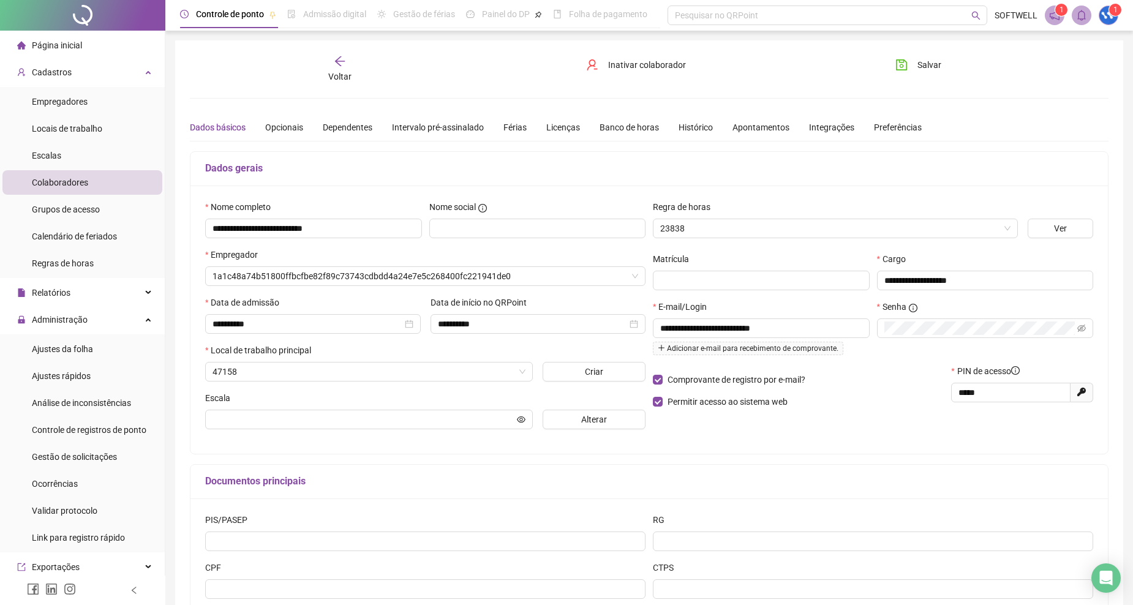
type input "**********"
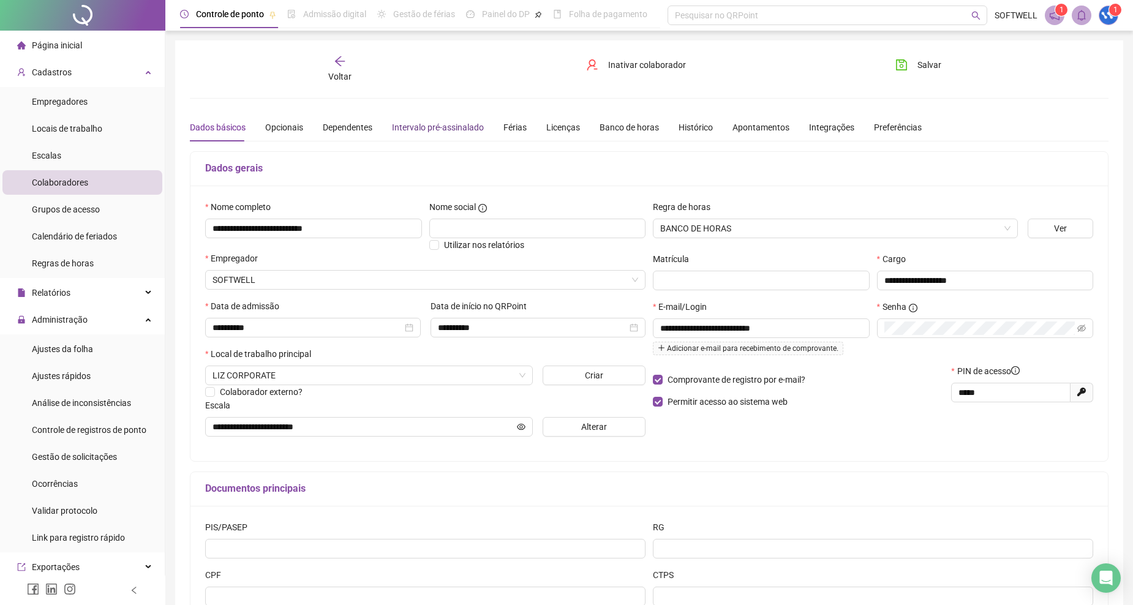
click at [468, 132] on div "Intervalo pré-assinalado" at bounding box center [438, 127] width 92 height 13
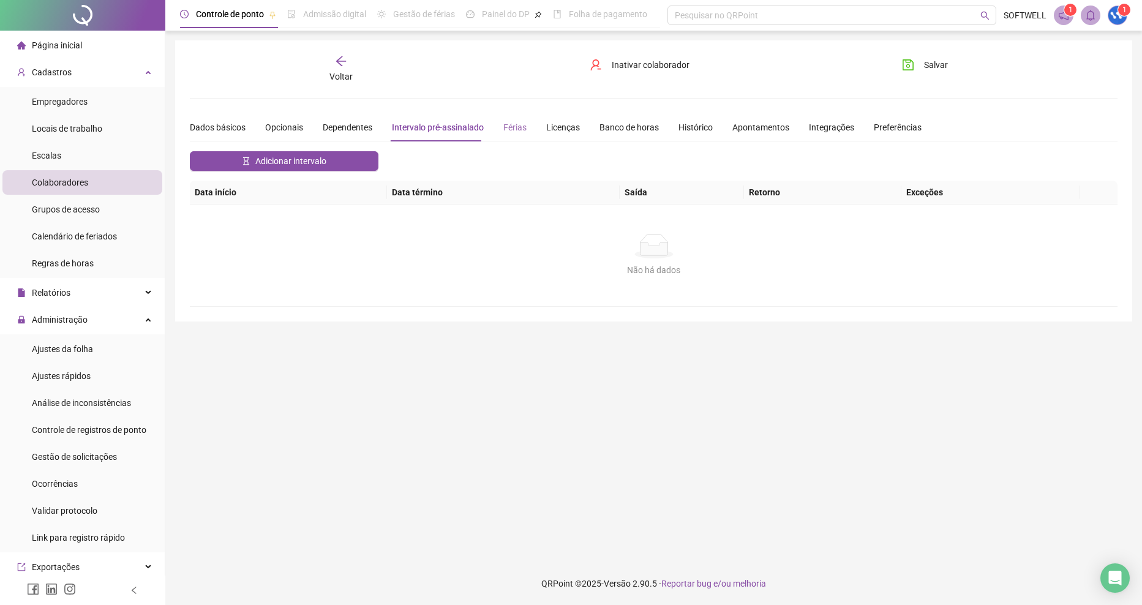
click at [514, 135] on div "Férias" at bounding box center [514, 127] width 23 height 28
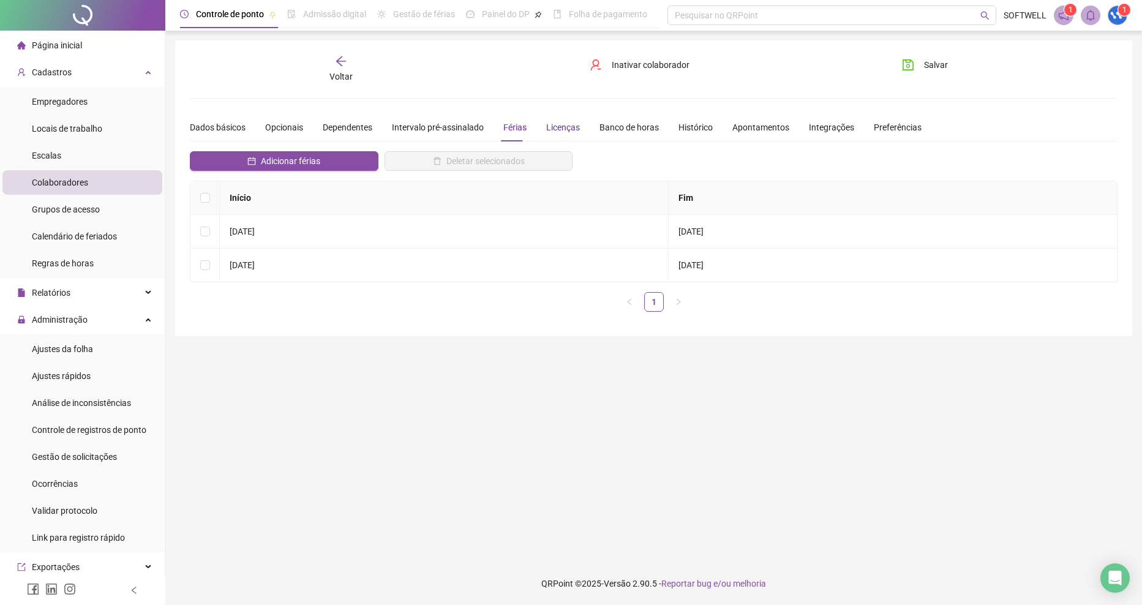
click at [558, 133] on div "Licenças" at bounding box center [563, 127] width 34 height 13
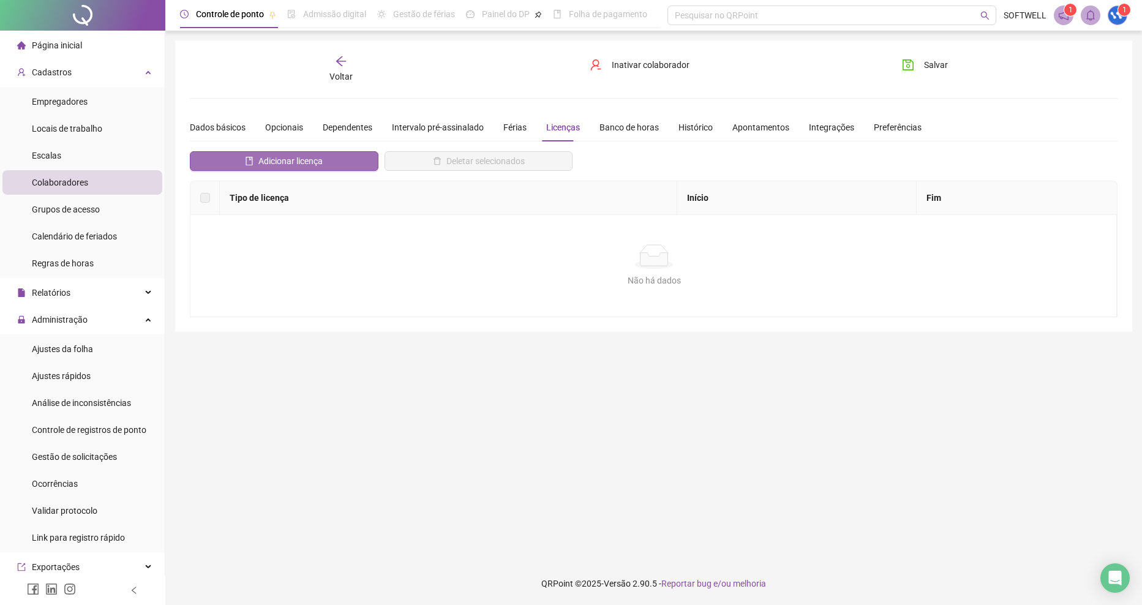
click at [283, 160] on span "Adicionar licença" at bounding box center [290, 160] width 64 height 13
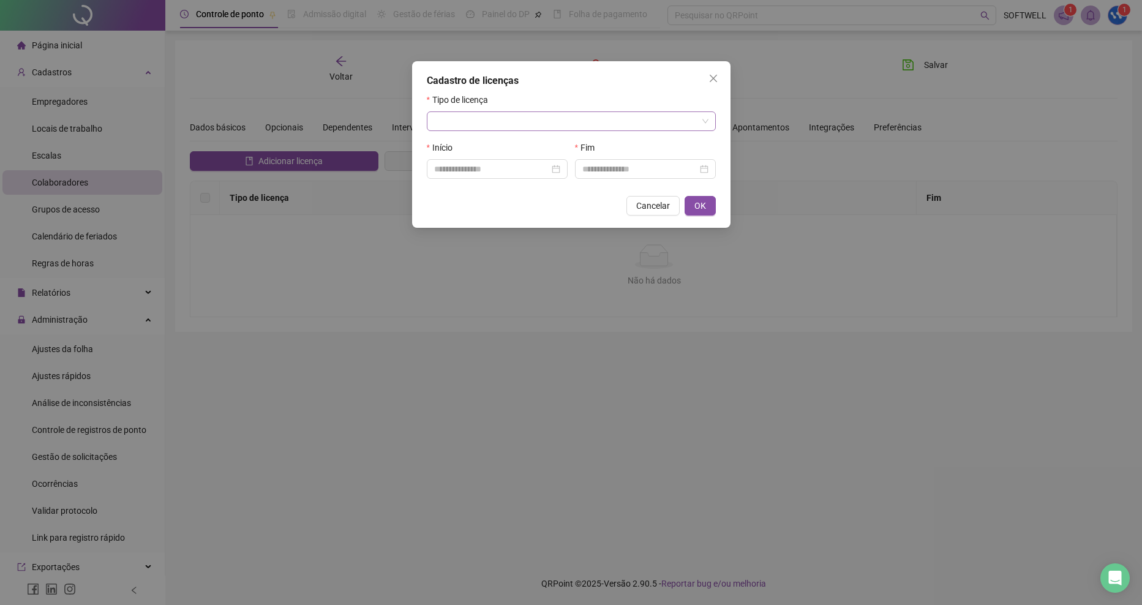
click at [617, 126] on input "search" at bounding box center [565, 121] width 263 height 18
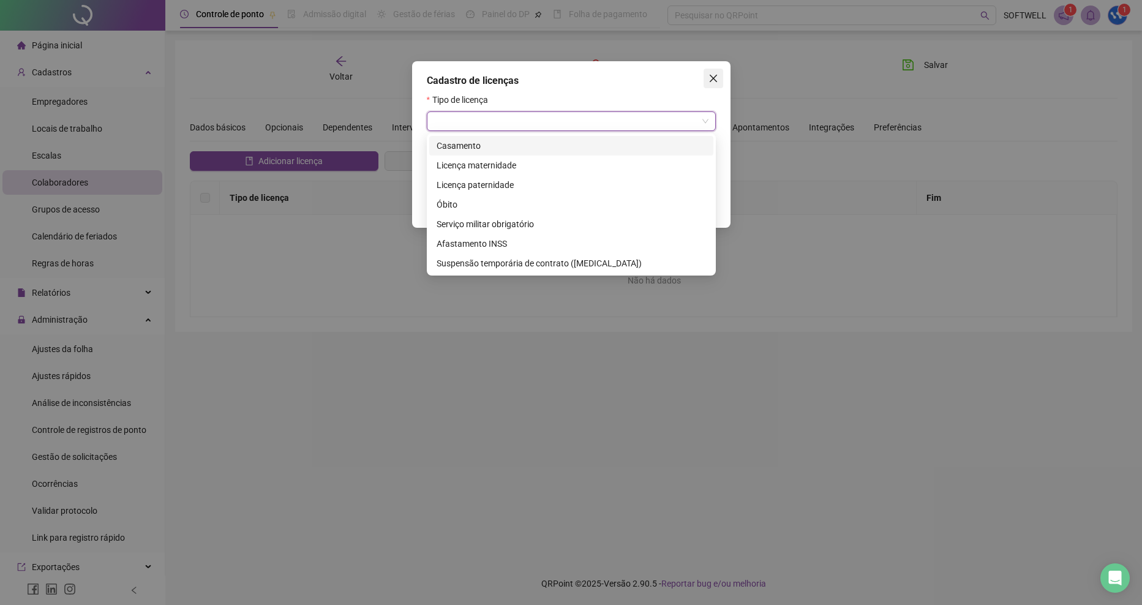
click at [718, 79] on icon "close" at bounding box center [713, 78] width 10 height 10
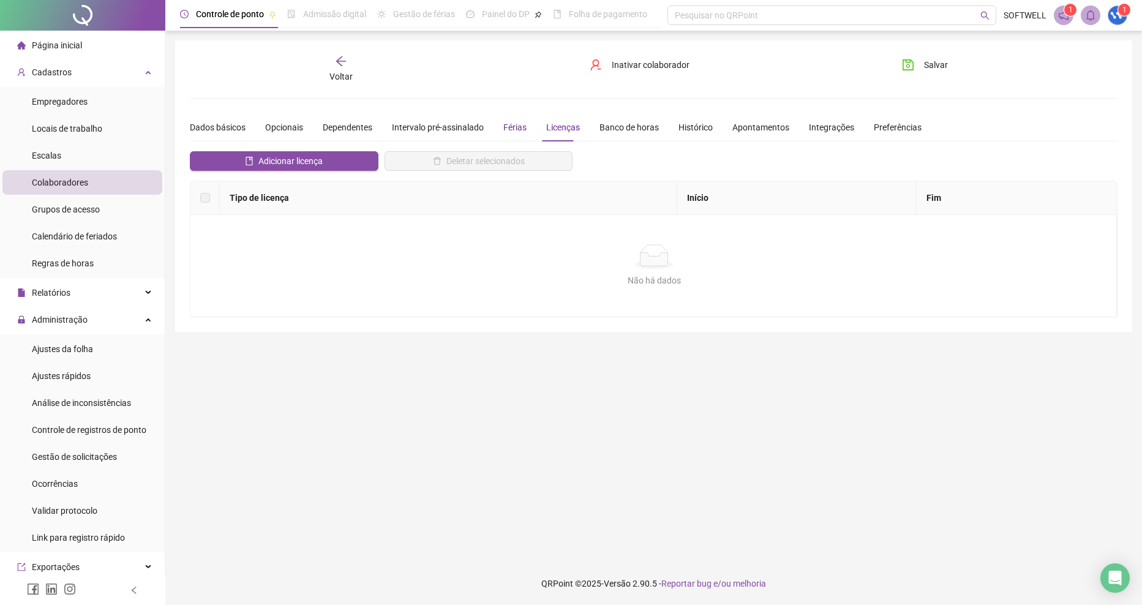
click at [511, 122] on div "Férias" at bounding box center [514, 127] width 23 height 13
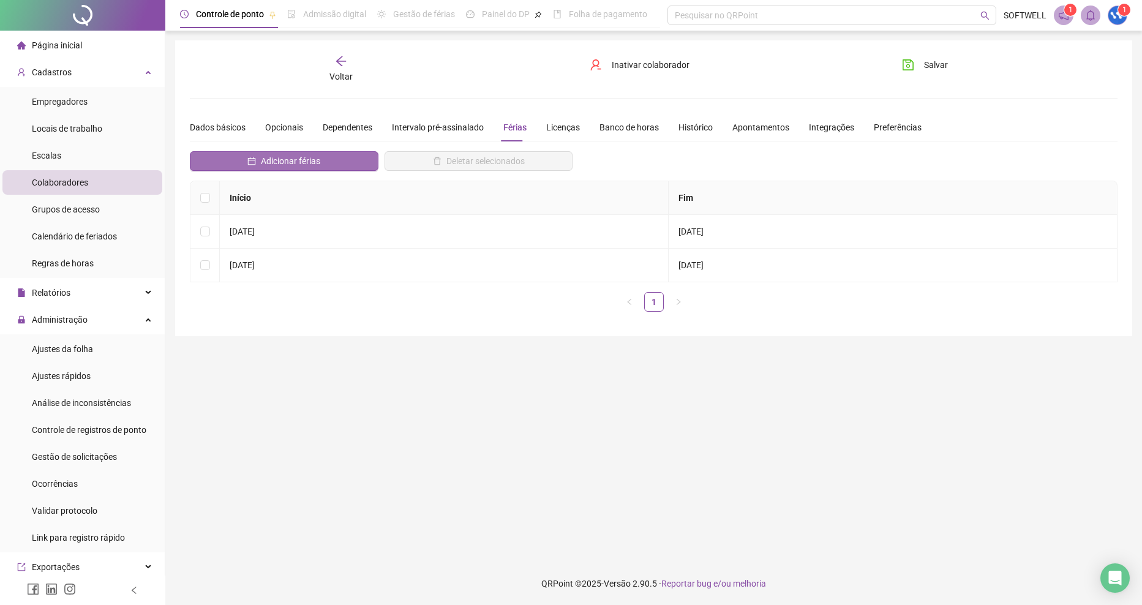
click at [249, 168] on button "Adicionar férias" at bounding box center [284, 161] width 189 height 20
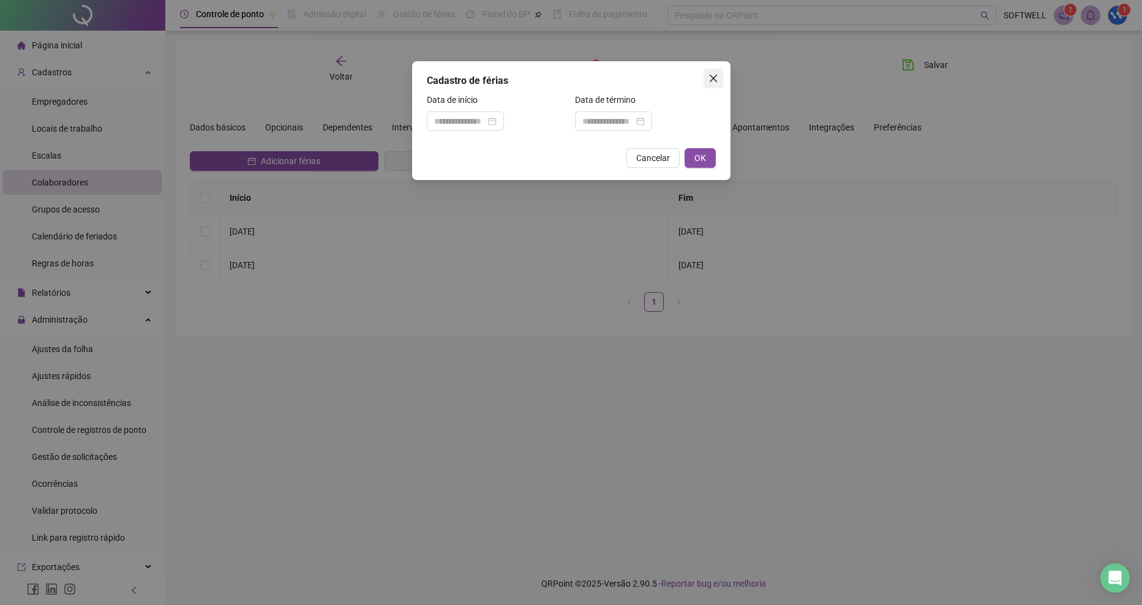
click at [710, 79] on icon "close" at bounding box center [713, 78] width 10 height 10
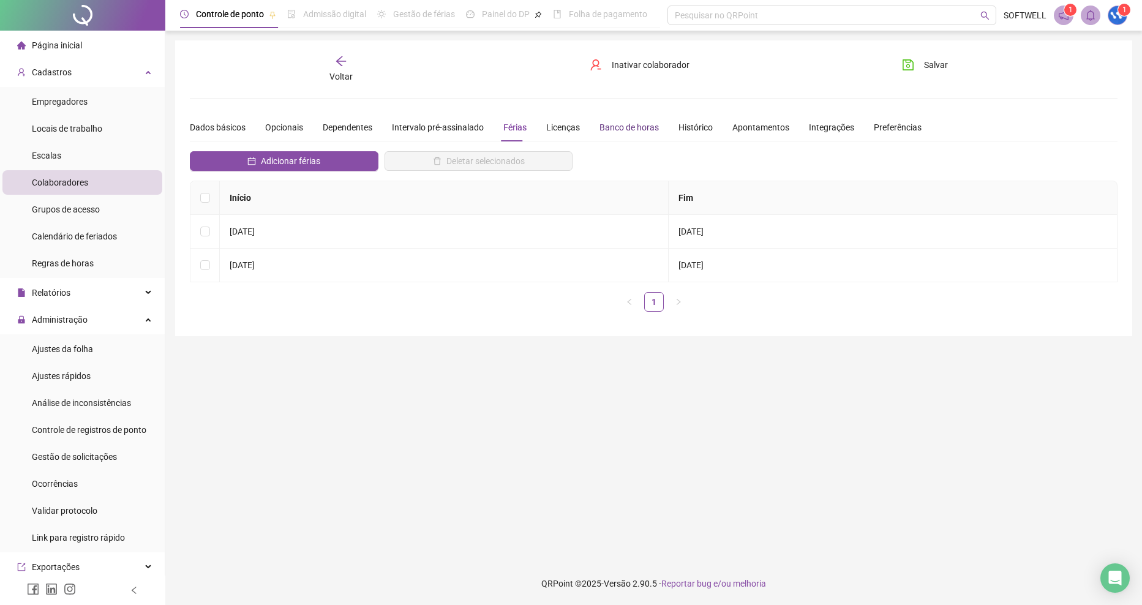
click at [604, 132] on div "Banco de horas" at bounding box center [628, 127] width 59 height 13
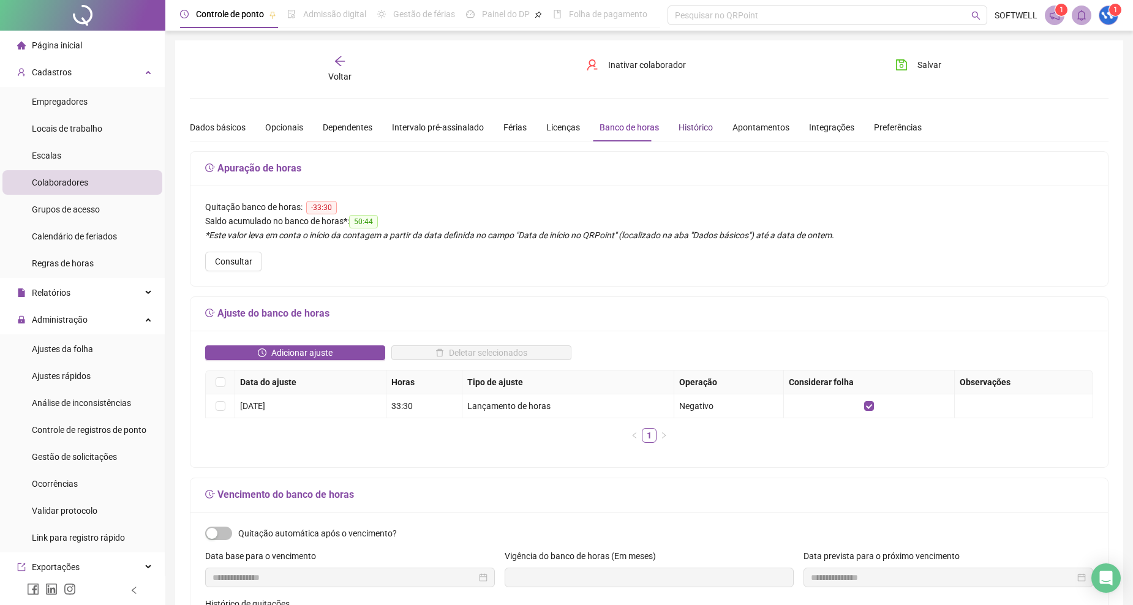
click at [688, 129] on div "Histórico" at bounding box center [695, 127] width 34 height 13
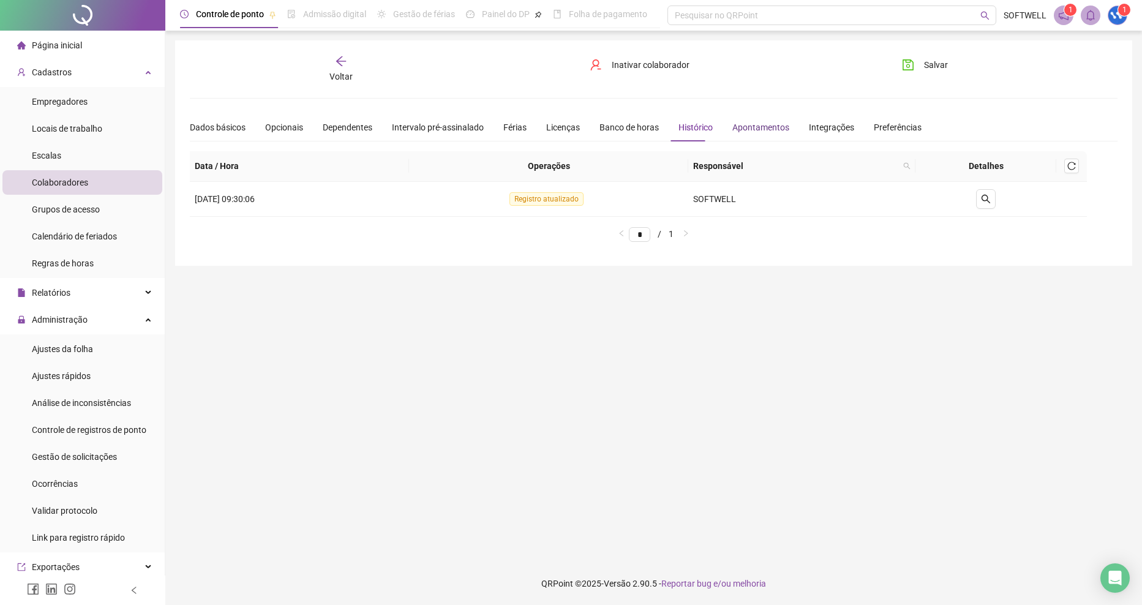
click at [749, 130] on div "Apontamentos" at bounding box center [760, 127] width 57 height 13
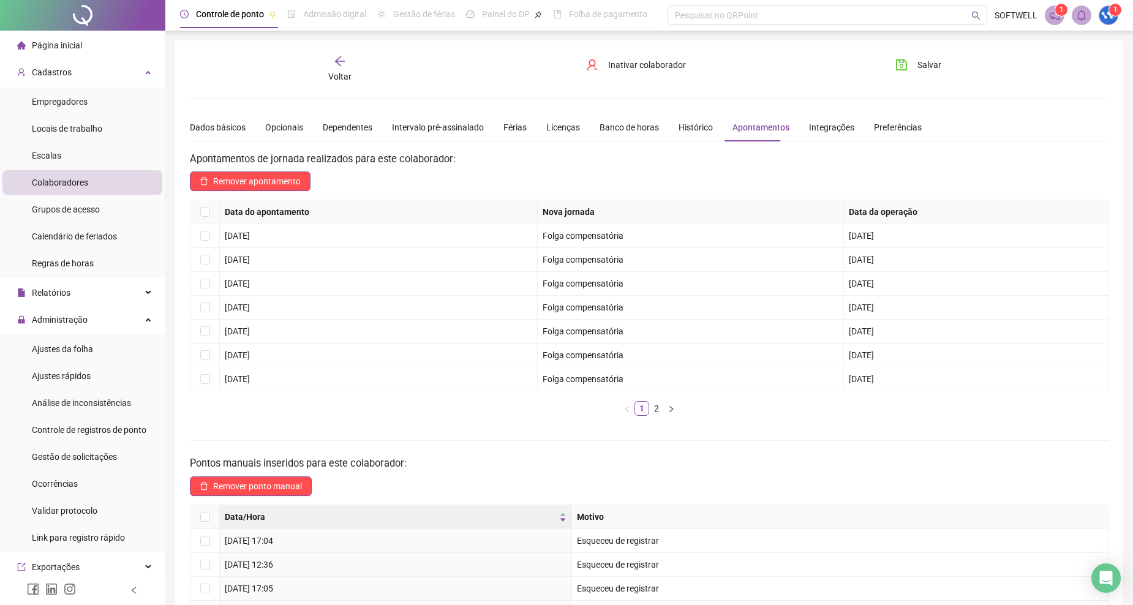
click at [323, 163] on h3 "Apontamentos de jornada realizados para este colaborador:" at bounding box center [649, 159] width 918 height 16
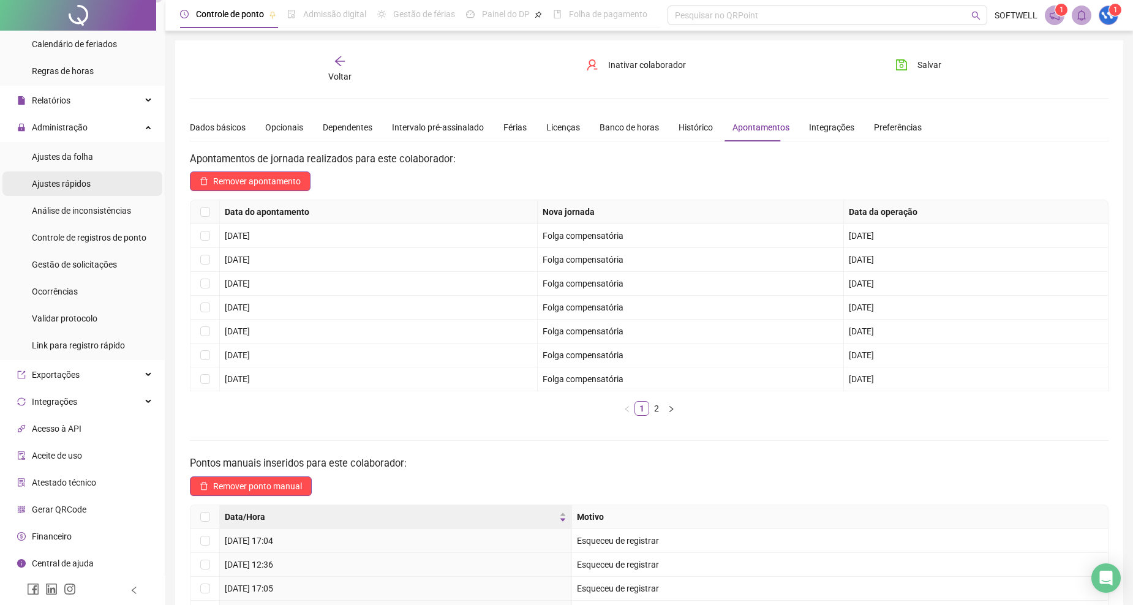
scroll to position [61, 0]
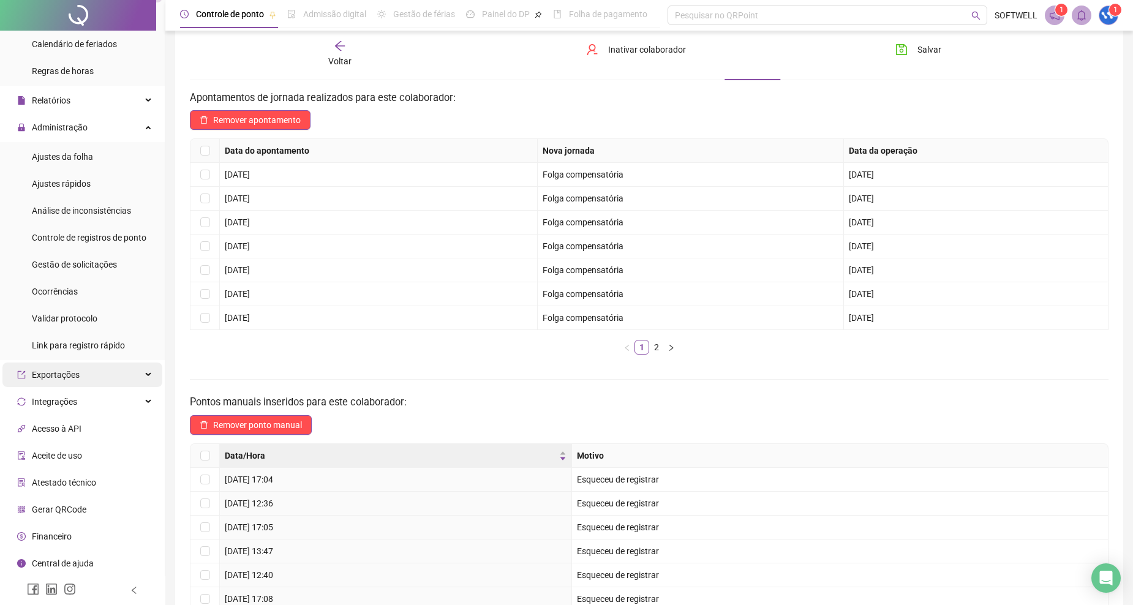
click at [114, 375] on div "Exportações" at bounding box center [82, 374] width 160 height 24
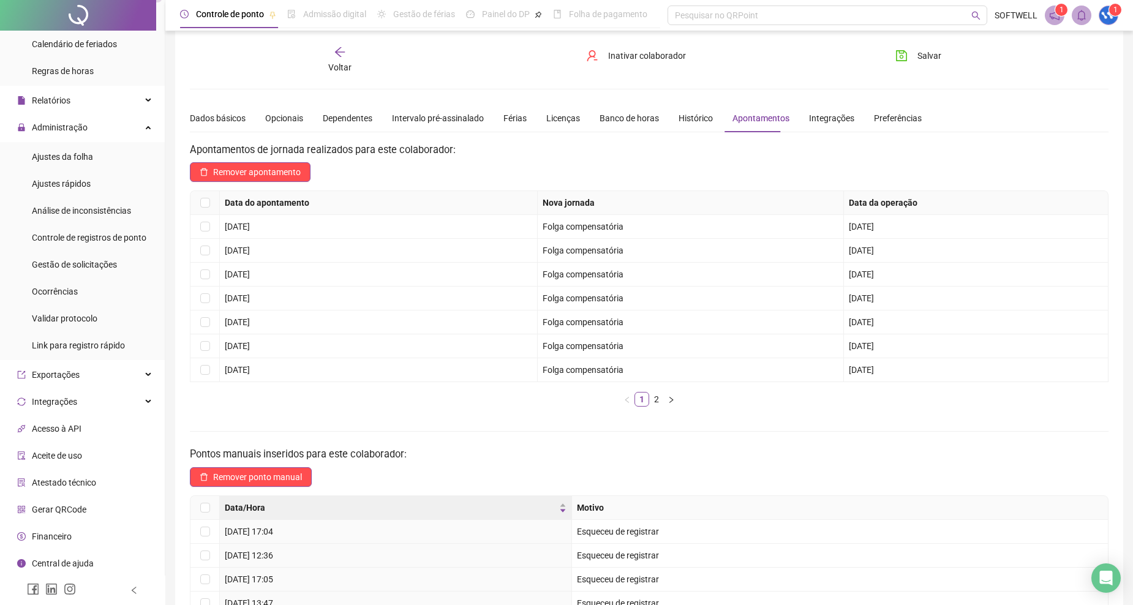
scroll to position [0, 0]
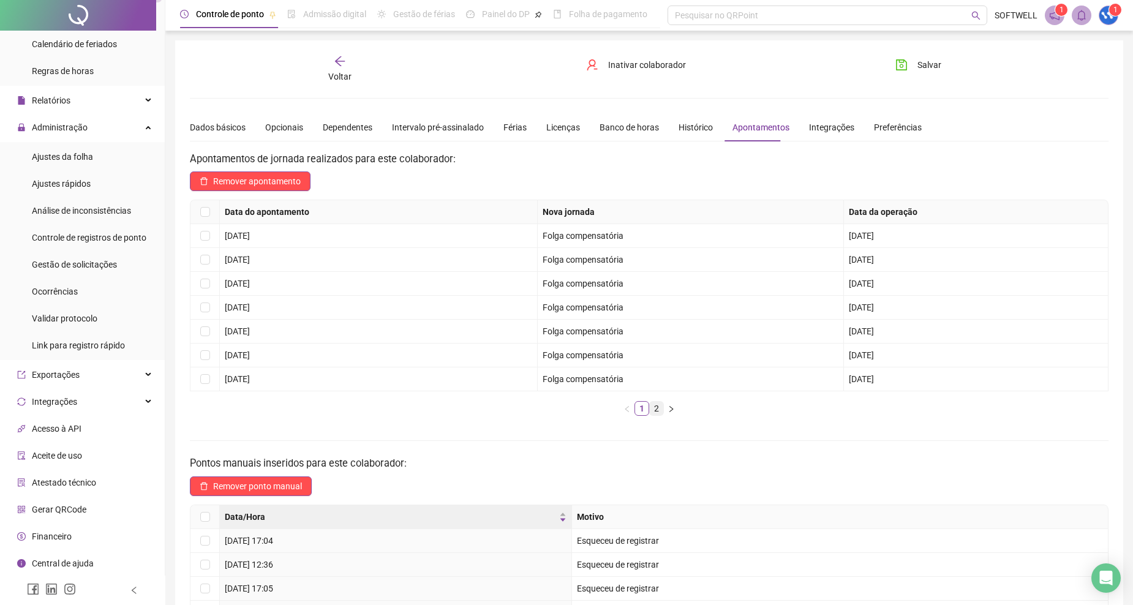
click at [658, 411] on link "2" at bounding box center [656, 408] width 13 height 13
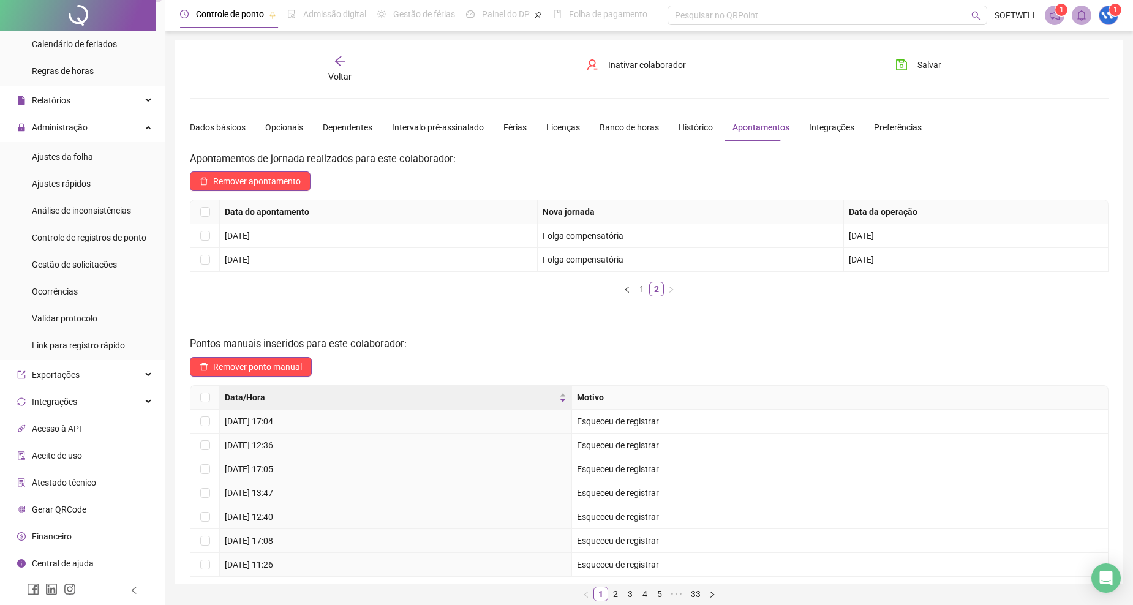
click at [407, 296] on ul "1 2" at bounding box center [649, 289] width 918 height 15
drag, startPoint x: 407, startPoint y: 283, endPoint x: 448, endPoint y: 177, distance: 113.9
drag, startPoint x: 448, startPoint y: 177, endPoint x: 336, endPoint y: 225, distance: 122.0
click at [336, 225] on td "[DATE]" at bounding box center [379, 236] width 318 height 24
click at [362, 257] on td "[DATE]" at bounding box center [379, 260] width 318 height 24
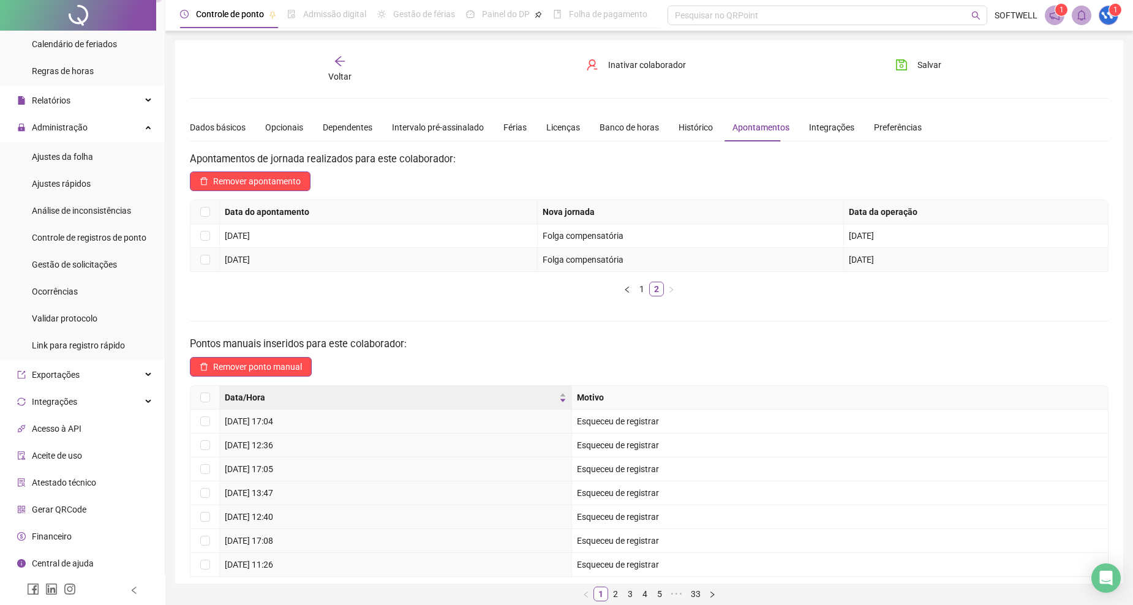
click at [362, 257] on td "[DATE]" at bounding box center [379, 260] width 318 height 24
click at [366, 279] on div "Data do apontamento Nova jornada Data da operação [DATE] Folga compensatória [D…" at bounding box center [649, 248] width 918 height 97
click at [361, 151] on h3 "Apontamentos de jornada realizados para este colaborador:" at bounding box center [649, 159] width 918 height 16
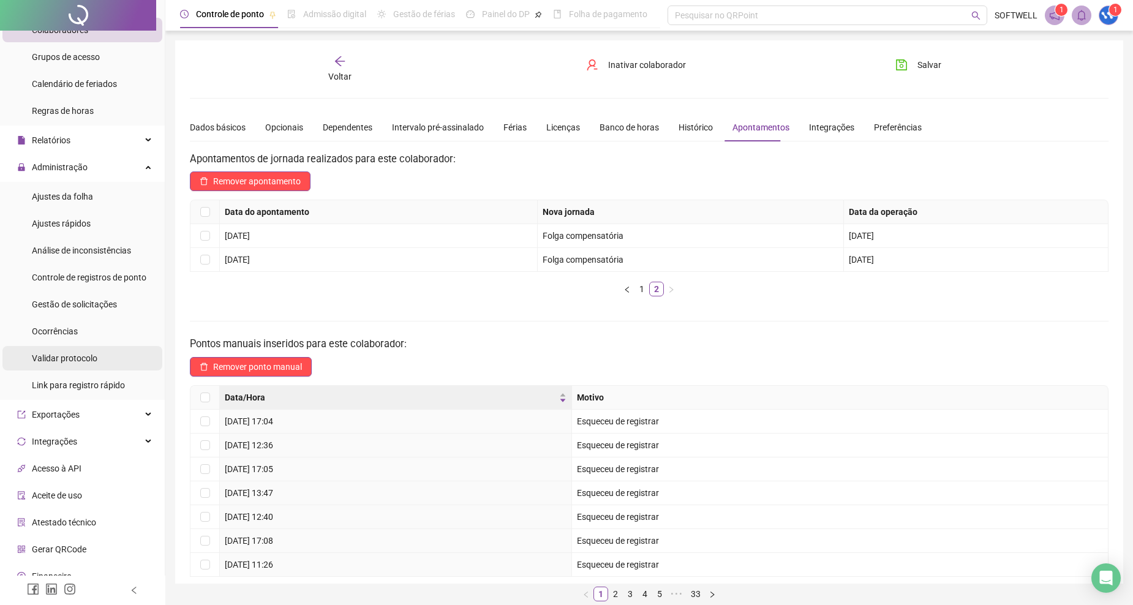
scroll to position [131, 0]
